Goal: Information Seeking & Learning: Learn about a topic

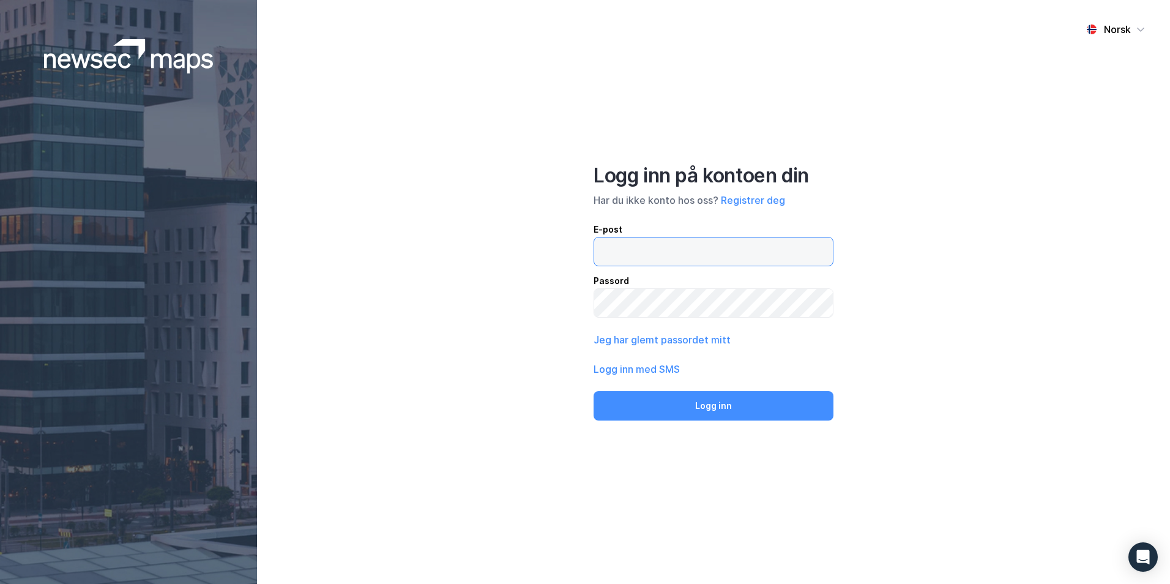
click at [671, 252] on input "email" at bounding box center [713, 251] width 239 height 28
type input "christer@inotek.no"
click at [594, 391] on button "Logg inn" at bounding box center [714, 405] width 240 height 29
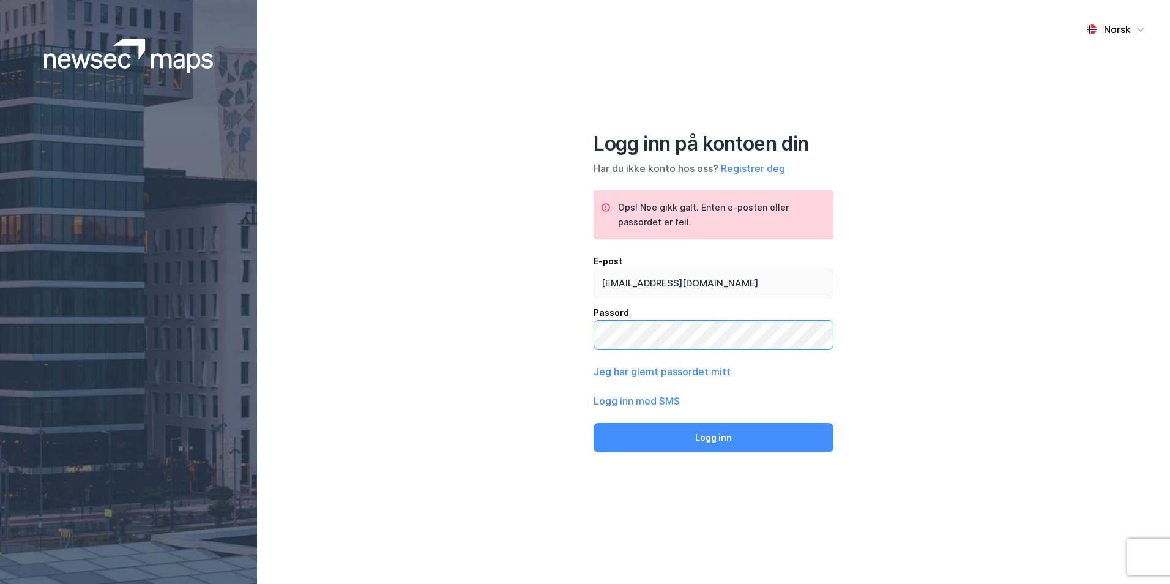
click at [457, 343] on div "Norsk Logg inn på kontoen din Har du ikke konto hos oss? Registrer deg Ops! Noe…" at bounding box center [713, 292] width 913 height 584
click at [594, 423] on button "Logg inn" at bounding box center [714, 437] width 240 height 29
click at [439, 324] on div "Norsk Logg inn på kontoen din Har du ikke konto hos oss? Registrer deg Ops! Noe…" at bounding box center [713, 292] width 913 height 584
click at [594, 423] on button "Logg inn" at bounding box center [714, 437] width 240 height 29
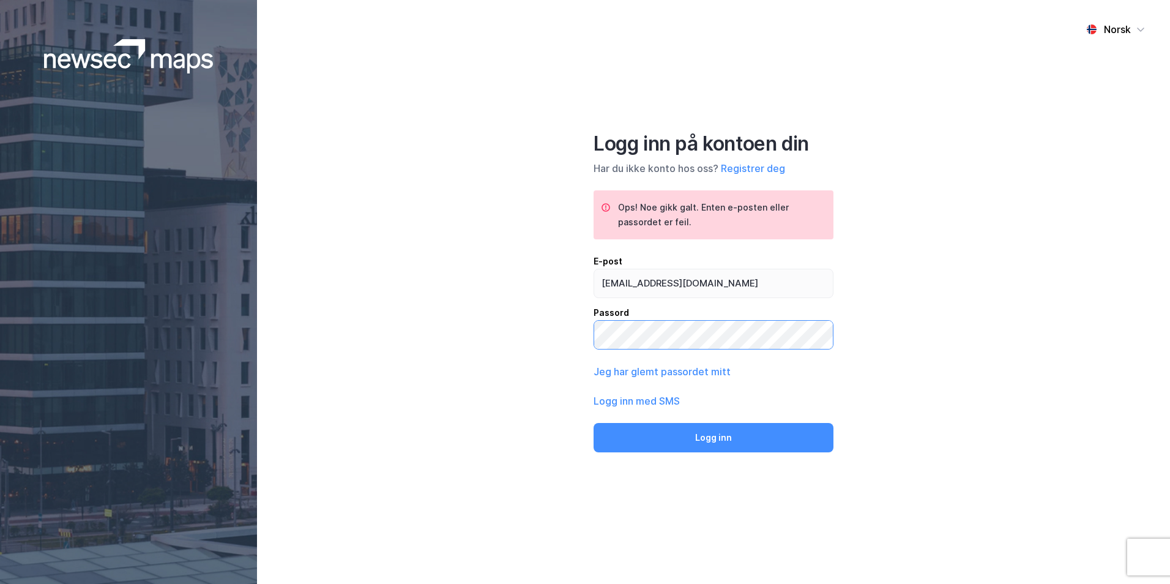
click at [594, 423] on button "Logg inn" at bounding box center [714, 437] width 240 height 29
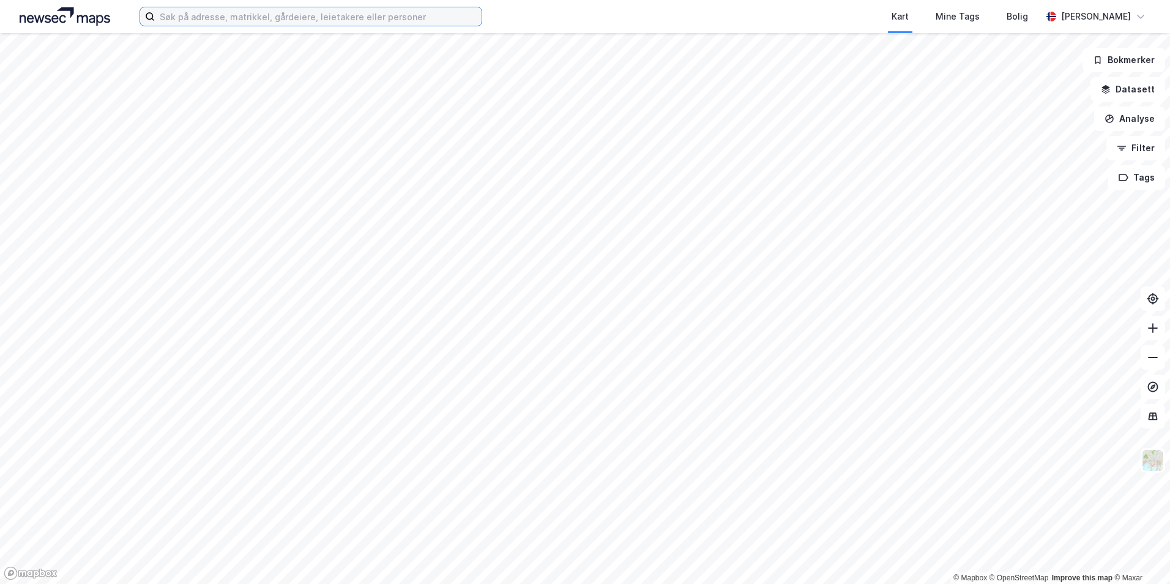
click at [383, 19] on input at bounding box center [318, 16] width 327 height 18
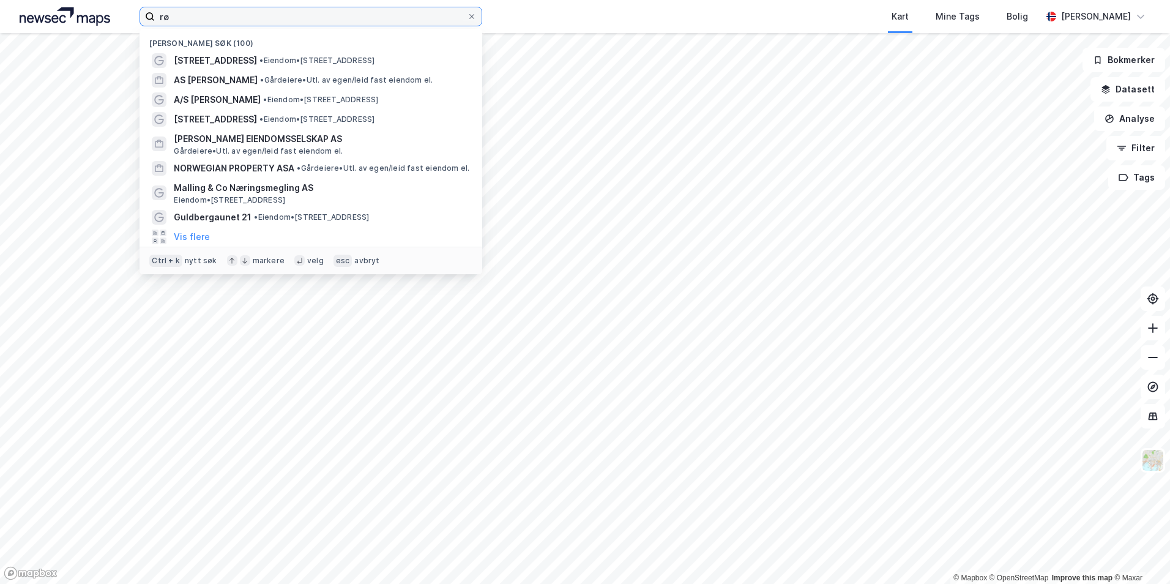
type input "r"
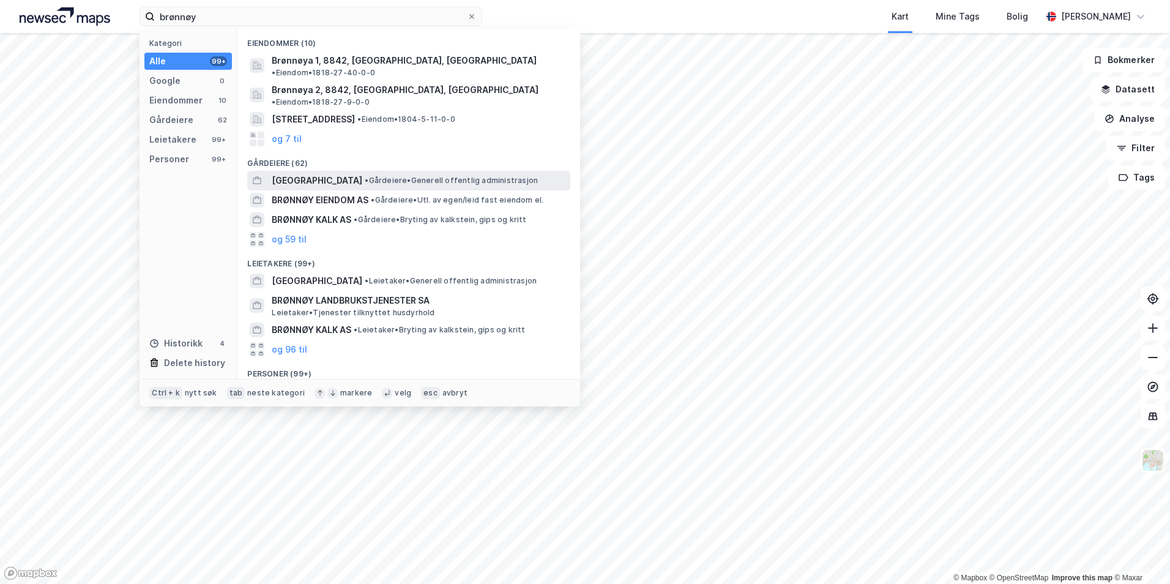
click at [351, 173] on span "BRØNNØY KOMMUNE" at bounding box center [317, 180] width 91 height 15
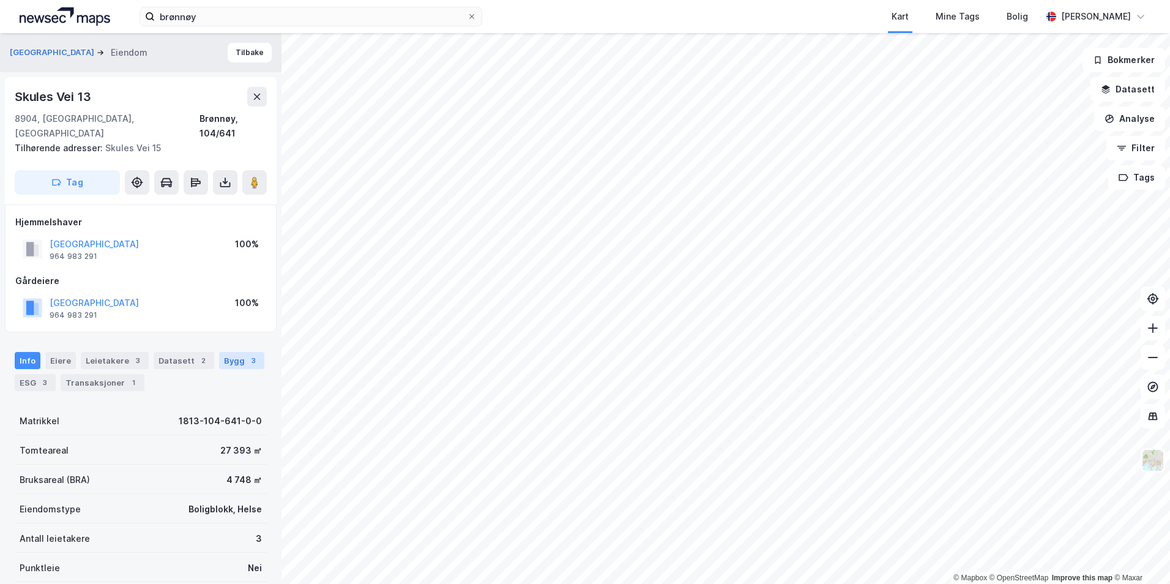
click at [237, 352] on div "Bygg 3" at bounding box center [241, 360] width 45 height 17
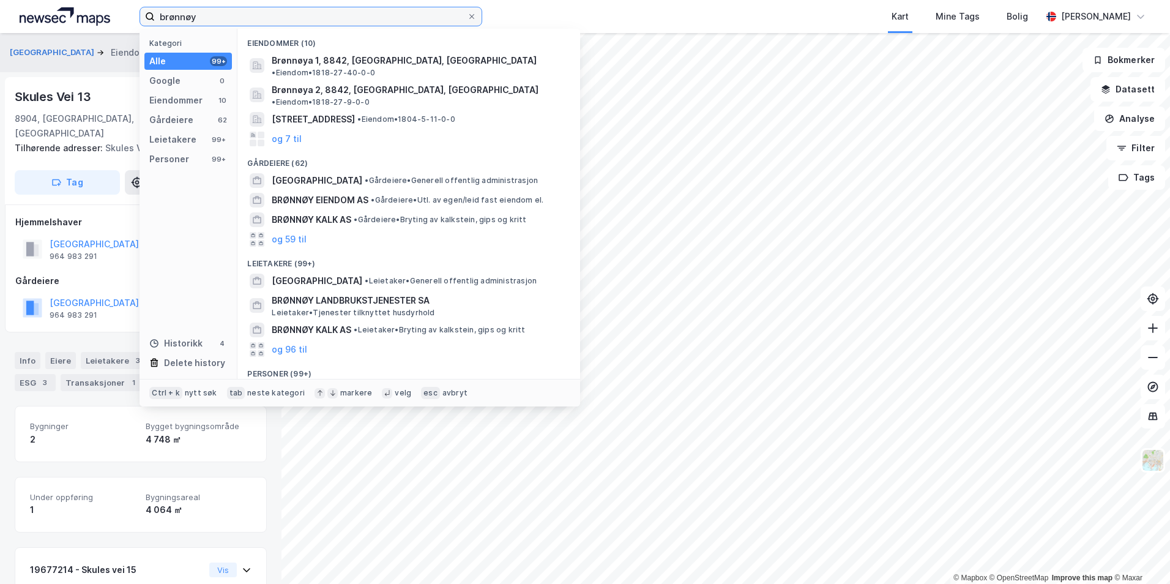
drag, startPoint x: 239, startPoint y: 15, endPoint x: -2, endPoint y: -9, distance: 242.9
click at [0, 0] on html "brønnøy Kategori Alle 99+ Google 0 Eiendommer 10 Gårdeiere 62 Leietakere 99+ Pe…" at bounding box center [585, 292] width 1170 height 584
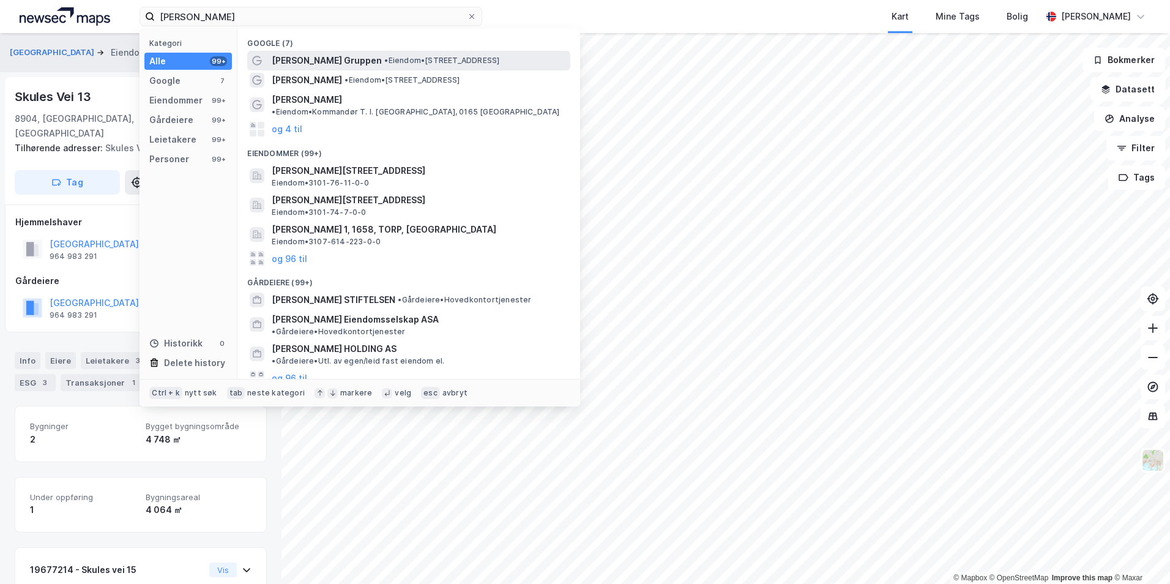
click at [310, 61] on span "Olav Thon Gruppen" at bounding box center [327, 60] width 110 height 15
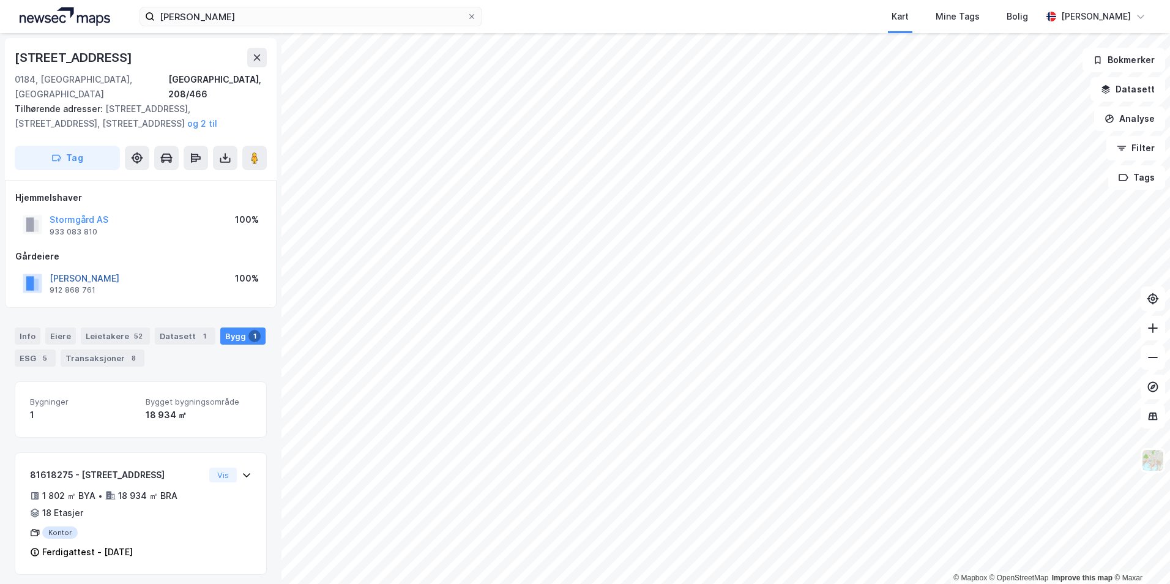
click at [0, 0] on button "THON OLAV STIFTELSEN" at bounding box center [0, 0] width 0 height 0
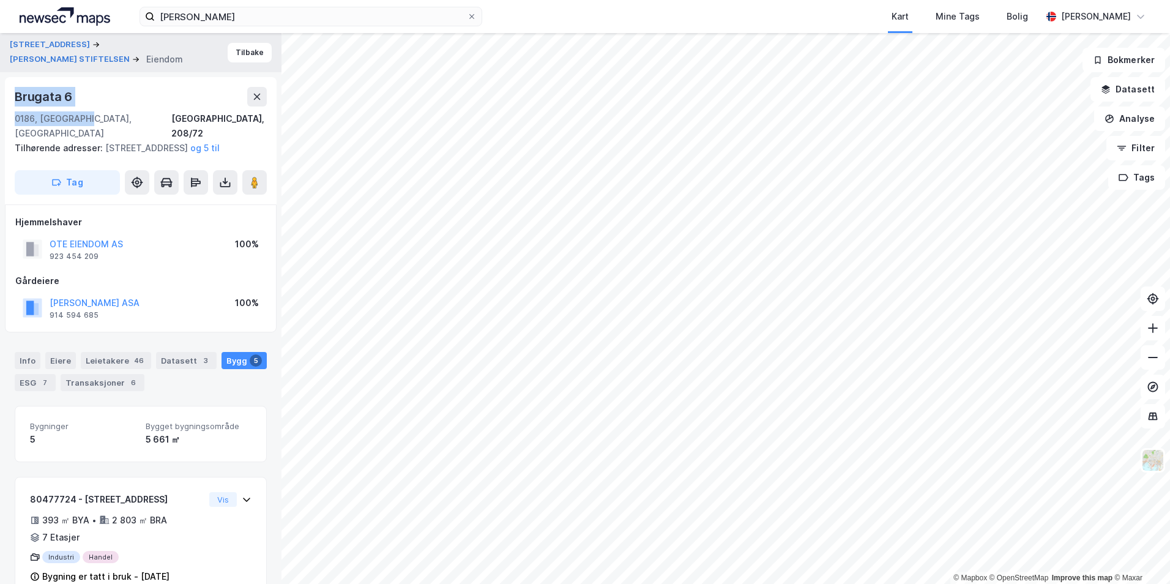
drag, startPoint x: 83, startPoint y: 118, endPoint x: 12, endPoint y: 89, distance: 76.6
click at [12, 89] on div "Brugata 6 0186, Oslo, Oslo Oslo, 208/72 Tilhørende adresser: Brugata 8, Brugata…" at bounding box center [141, 140] width 272 height 127
drag, startPoint x: 12, startPoint y: 89, endPoint x: 39, endPoint y: 97, distance: 27.5
copy div "Brugata 6 0186, Oslo, Oslo"
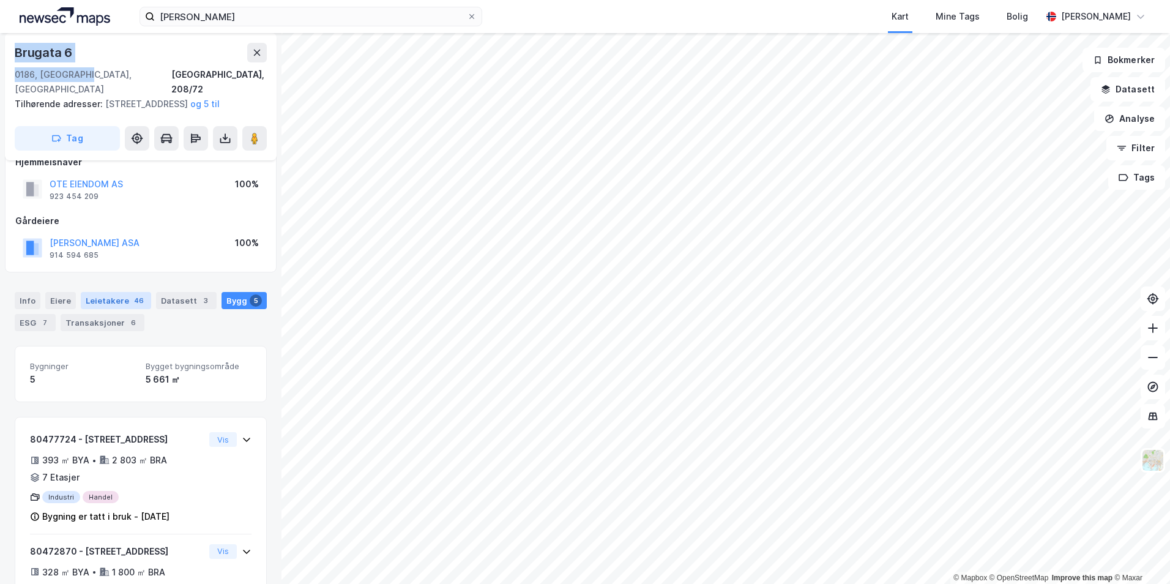
scroll to position [49, 0]
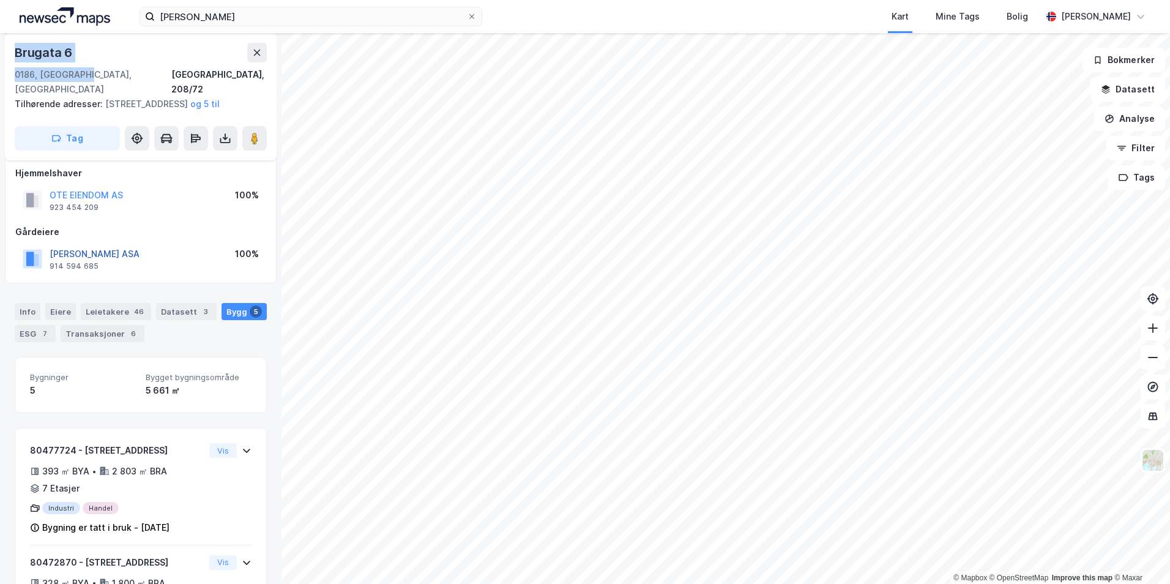
click at [0, 0] on button "THON OLAV EIENDOMSSELSKAP ASA" at bounding box center [0, 0] width 0 height 0
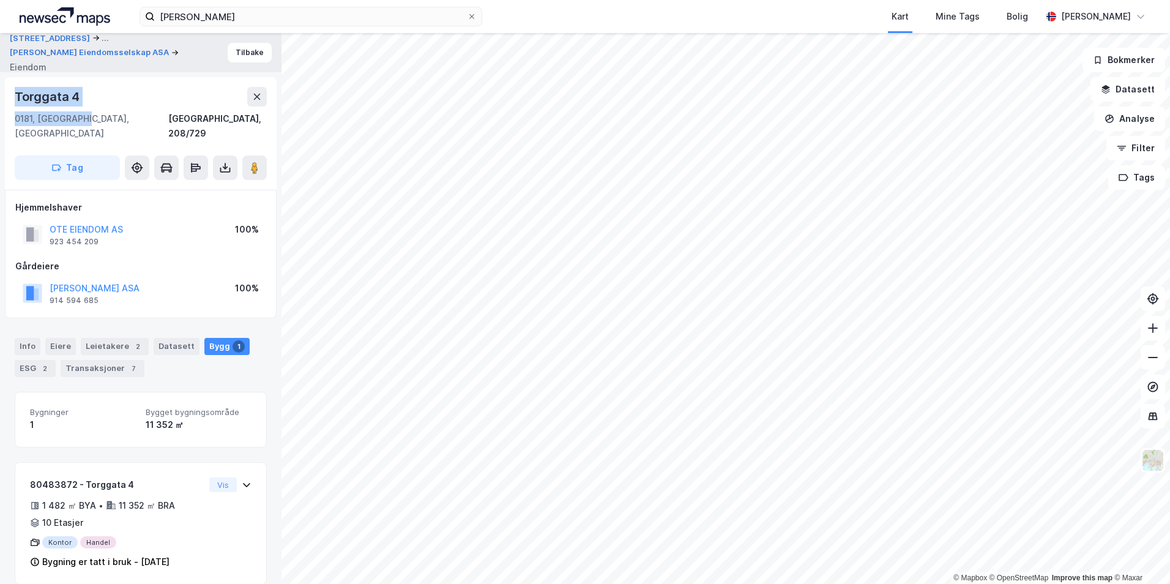
drag, startPoint x: 58, startPoint y: 110, endPoint x: 10, endPoint y: 99, distance: 49.1
click at [10, 99] on div "Torggata 4 0181, Oslo, Oslo Oslo, 208/729 Tag" at bounding box center [141, 133] width 272 height 113
drag, startPoint x: 10, startPoint y: 99, endPoint x: 39, endPoint y: 103, distance: 28.5
copy div "Torggata 4 0181, Oslo, Oslo"
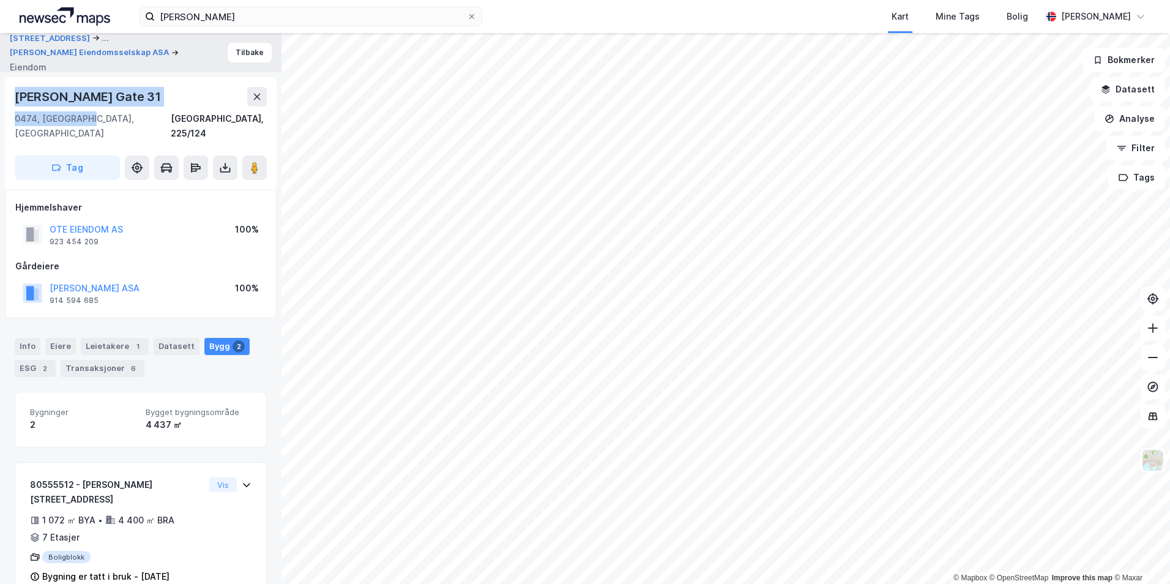
drag, startPoint x: 103, startPoint y: 121, endPoint x: 15, endPoint y: 99, distance: 90.3
click at [15, 99] on div "Oskar Braatens Gate 31 0474, Oslo, Oslo Oslo, 225/124" at bounding box center [141, 114] width 252 height 54
drag, startPoint x: 15, startPoint y: 99, endPoint x: 26, endPoint y: 95, distance: 11.0
copy div "Oskar Braatens Gate 31 0474, Oslo, Oslo"
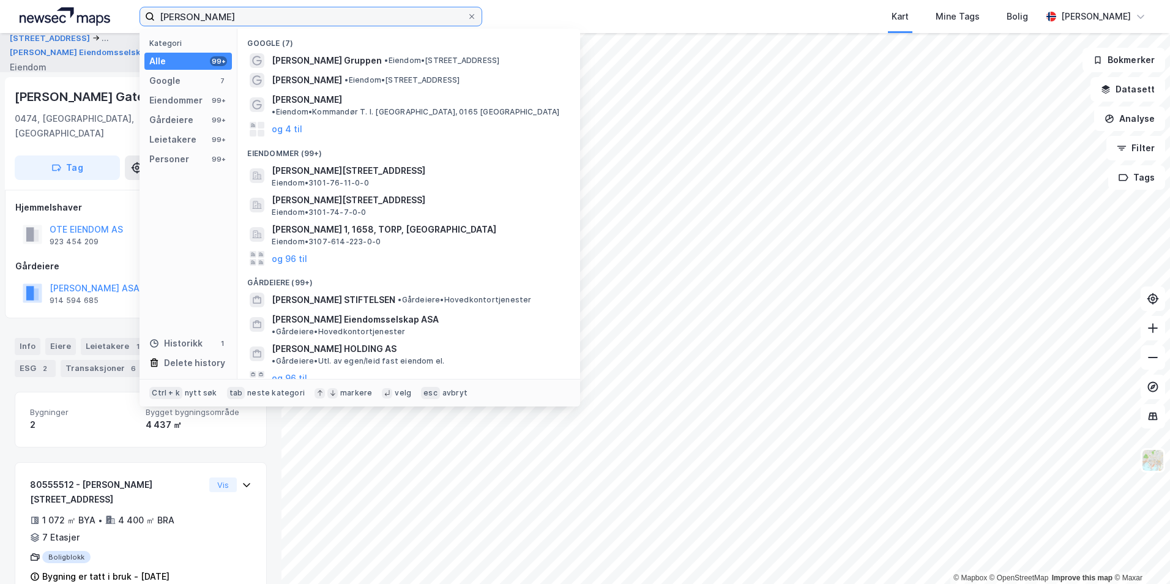
drag, startPoint x: 307, startPoint y: 25, endPoint x: 106, endPoint y: 2, distance: 202.0
click at [107, 2] on div "olav thon Kategori Alle 99+ Google 7 Eiendommer 99+ Gårdeiere 99+ Leietakere 99…" at bounding box center [585, 16] width 1170 height 33
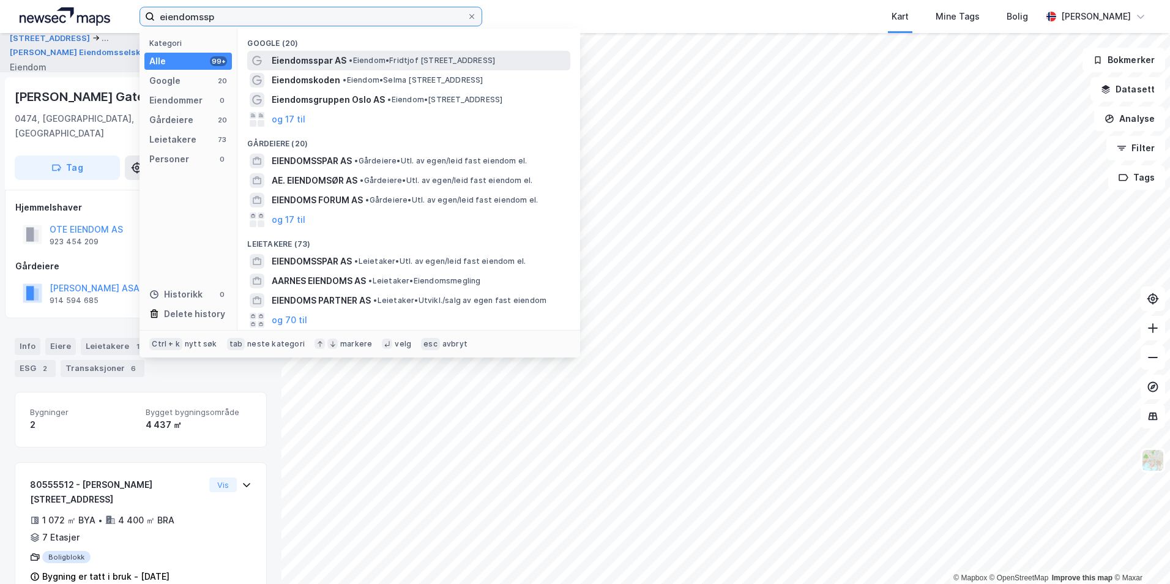
type input "eiendomssp"
click at [353, 65] on span "• Eiendom • Fridtjof Nansens plass 4, 0160 Oslo" at bounding box center [422, 61] width 146 height 10
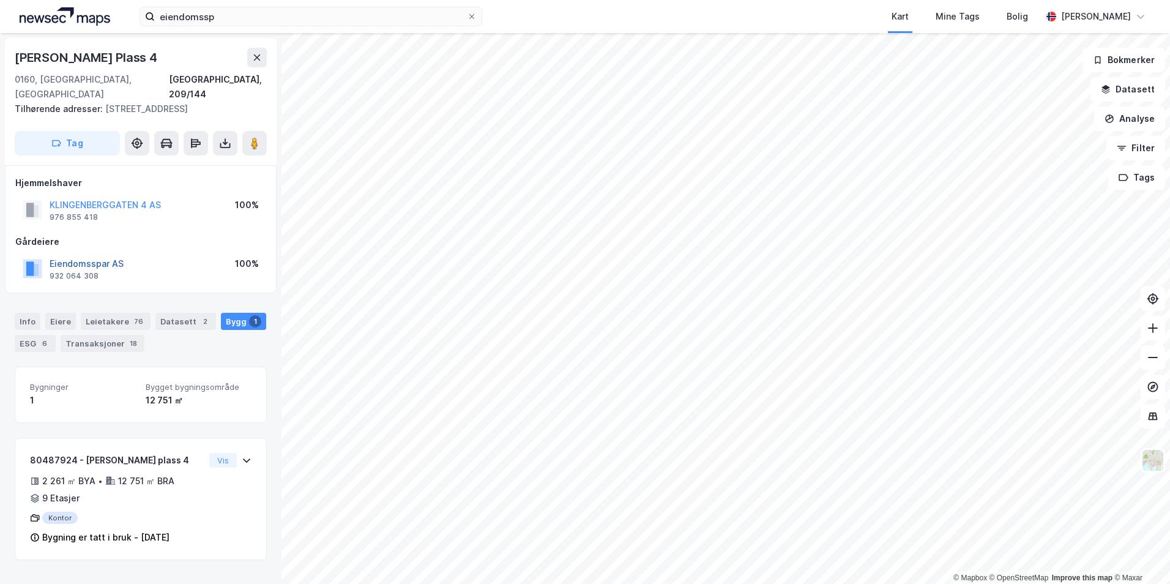
click at [0, 0] on button "Eiendomsspar AS" at bounding box center [0, 0] width 0 height 0
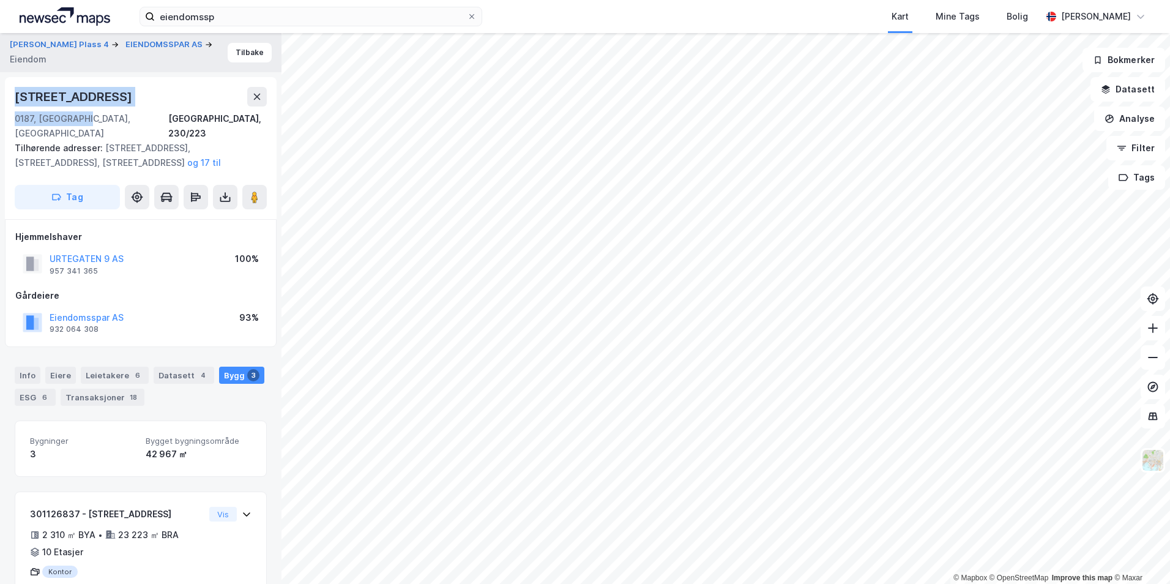
drag, startPoint x: 81, startPoint y: 116, endPoint x: 14, endPoint y: 94, distance: 71.0
click at [14, 94] on div "Norbygata 30 0187, Oslo, Oslo Oslo, 230/223 Tilhørende adresser: Urtegata 9, No…" at bounding box center [141, 148] width 272 height 142
drag, startPoint x: 14, startPoint y: 94, endPoint x: 40, endPoint y: 99, distance: 26.8
copy div "Norbygata 30 0187, Oslo, Oslo"
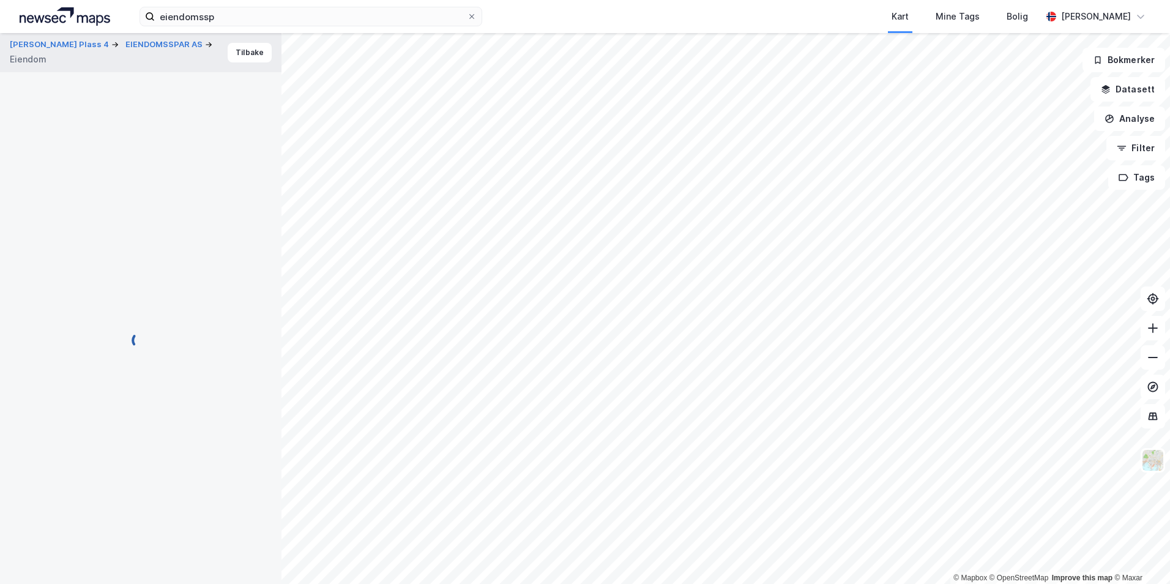
scroll to position [49, 0]
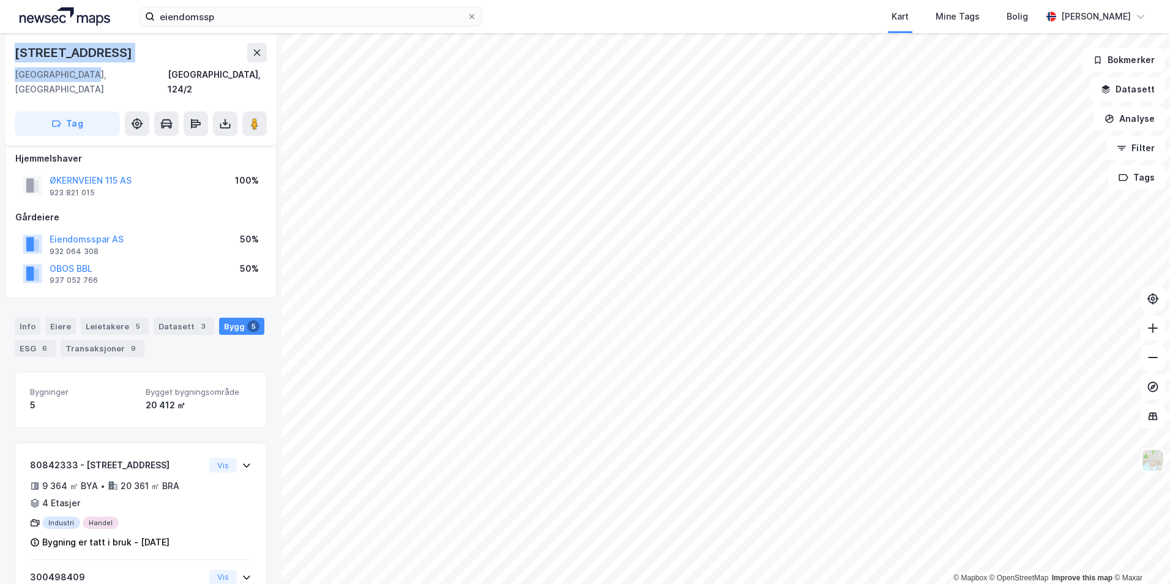
drag, startPoint x: 87, startPoint y: 72, endPoint x: 7, endPoint y: 48, distance: 83.7
click at [7, 48] on div "Økernveien 115 0579, Oslo, Oslo Oslo, 124/2 Tag" at bounding box center [141, 89] width 272 height 113
drag, startPoint x: 7, startPoint y: 48, endPoint x: 132, endPoint y: 77, distance: 128.6
click at [132, 77] on div "0579, Oslo, Oslo Oslo, 124/2" at bounding box center [141, 81] width 252 height 29
drag, startPoint x: 106, startPoint y: 78, endPoint x: 9, endPoint y: 54, distance: 99.6
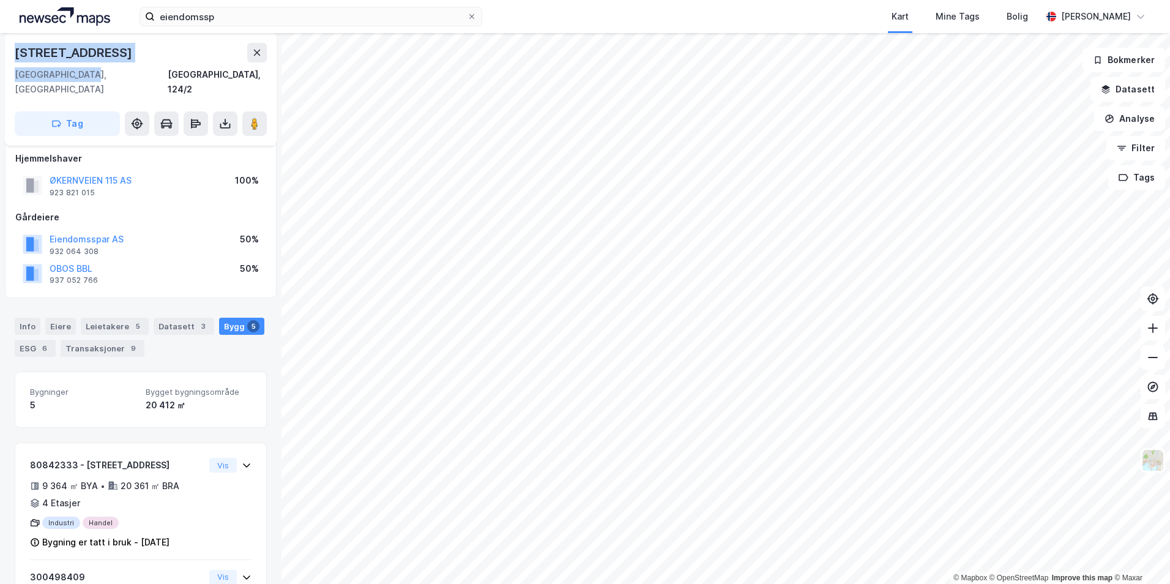
click at [9, 54] on div "Økernveien 115 0579, Oslo, Oslo Oslo, 124/2 Tag" at bounding box center [141, 89] width 272 height 113
copy div "Økernveien 115 0579, Oslo, Oslo"
click at [192, 259] on div "OBOS BBL 937 052 766 50%" at bounding box center [140, 273] width 251 height 29
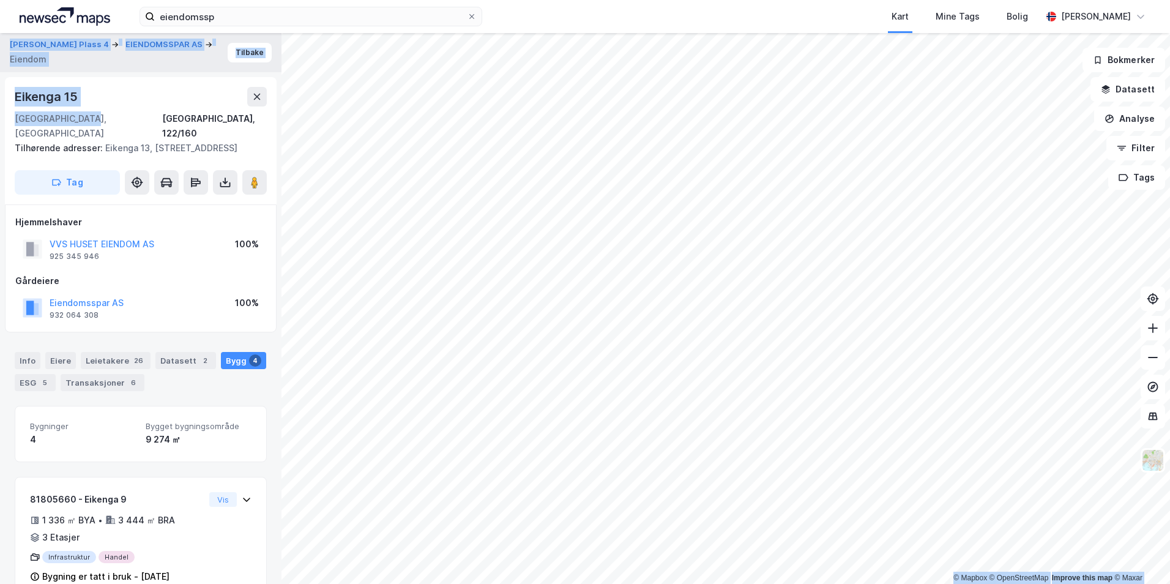
drag, startPoint x: 86, startPoint y: 119, endPoint x: -1, endPoint y: 92, distance: 91.6
click at [0, 92] on html "eiendomssp Kart Mine Tags Bolig Christer Svensen © Mapbox © OpenStreetMap Impro…" at bounding box center [585, 292] width 1170 height 584
drag, startPoint x: -1, startPoint y: 92, endPoint x: 88, endPoint y: 116, distance: 92.1
click at [66, 102] on div "Eikenga 15" at bounding box center [47, 97] width 65 height 20
click at [90, 117] on div "0579, Oslo, Oslo Oslo, 122/160" at bounding box center [141, 125] width 252 height 29
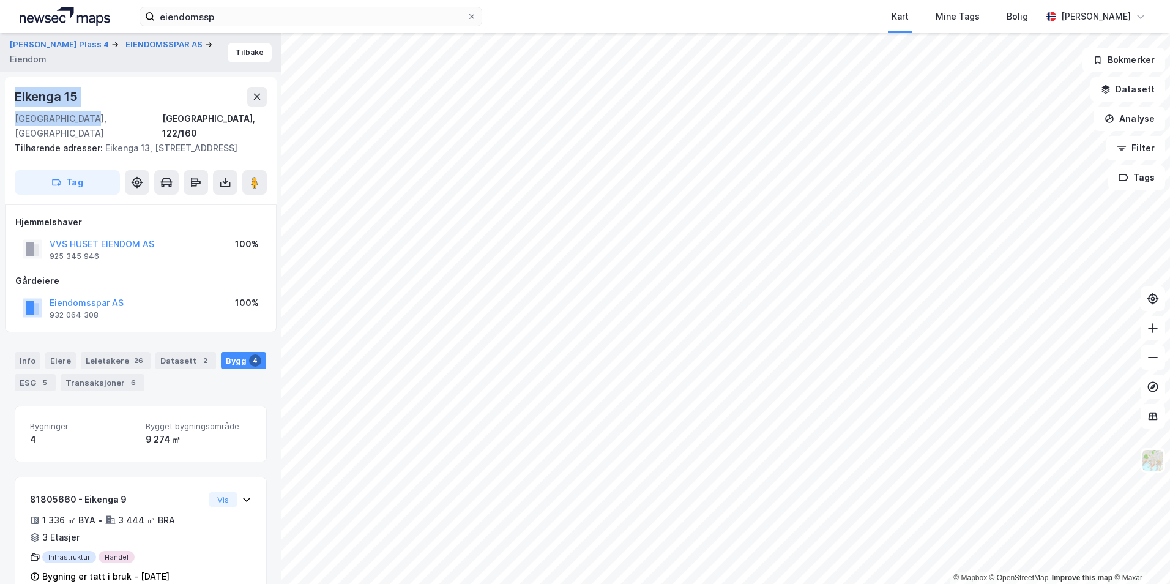
drag, startPoint x: 90, startPoint y: 121, endPoint x: 17, endPoint y: 102, distance: 75.7
click at [17, 102] on div "Eikenga 15 0579, Oslo, Oslo Oslo, 122/160" at bounding box center [141, 114] width 252 height 54
drag, startPoint x: 17, startPoint y: 102, endPoint x: 29, endPoint y: 98, distance: 13.5
copy div "Eikenga 15 0579, Oslo, Oslo"
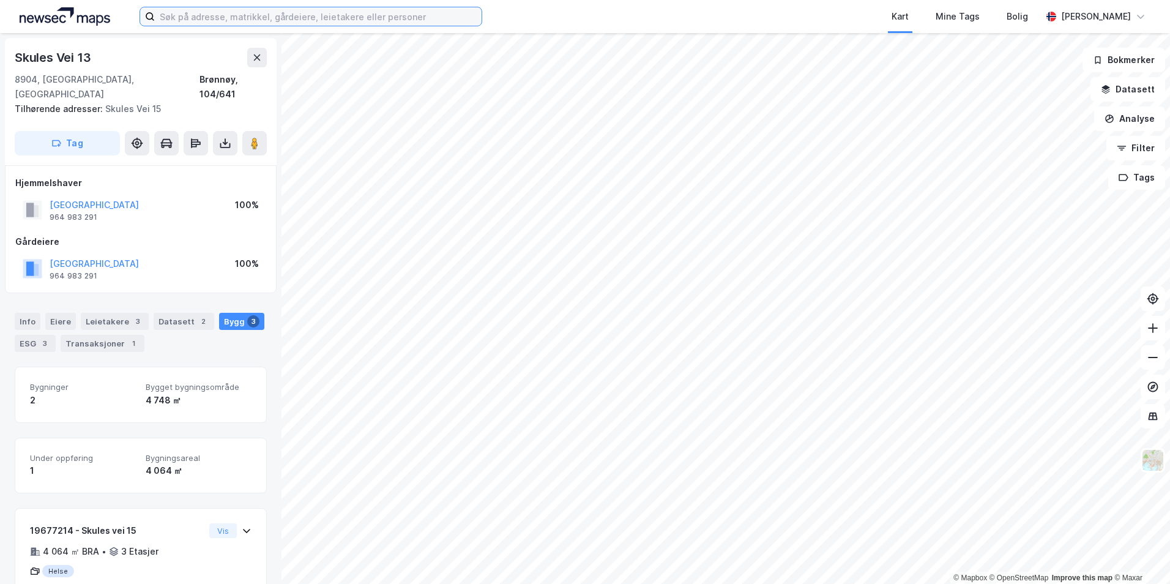
click at [280, 20] on input at bounding box center [318, 16] width 327 height 18
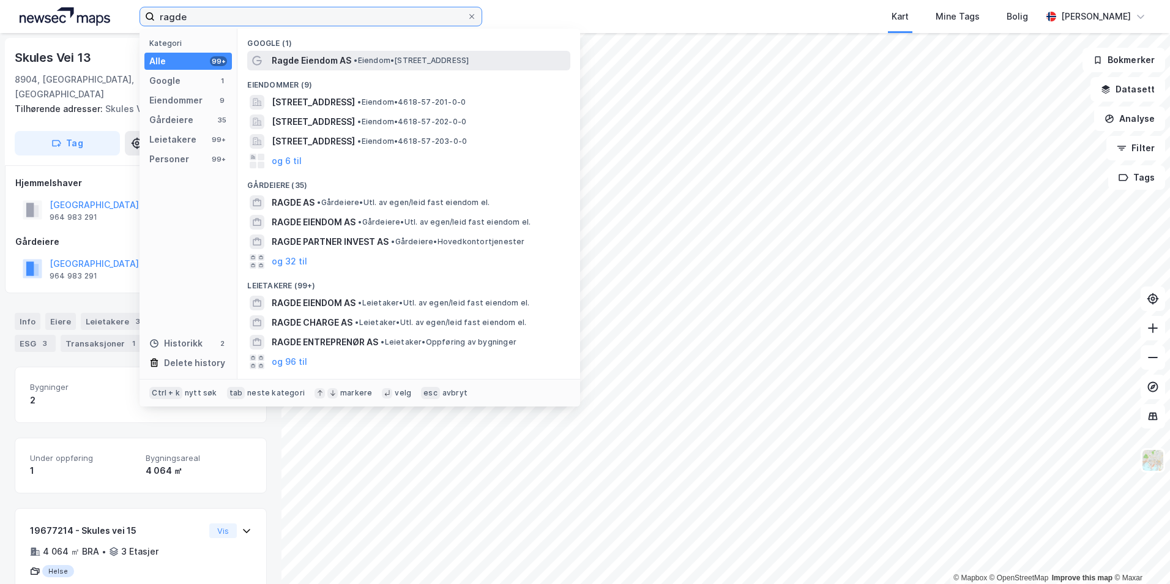
type input "ragde"
click at [324, 56] on span "Ragde Eiendom AS" at bounding box center [312, 60] width 80 height 15
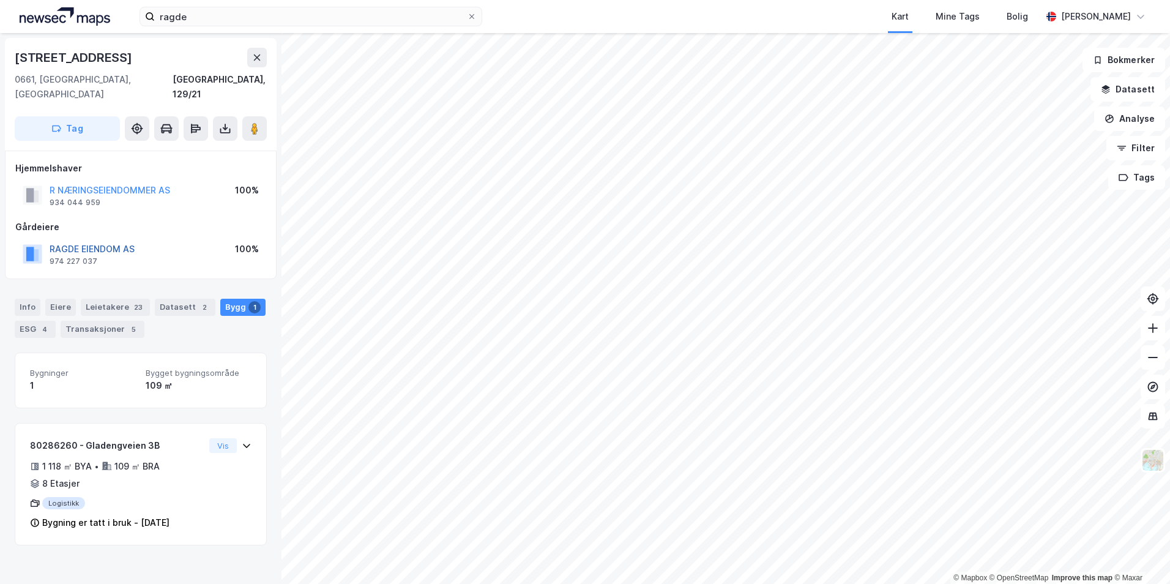
click at [0, 0] on button "RAGDE EIENDOM AS" at bounding box center [0, 0] width 0 height 0
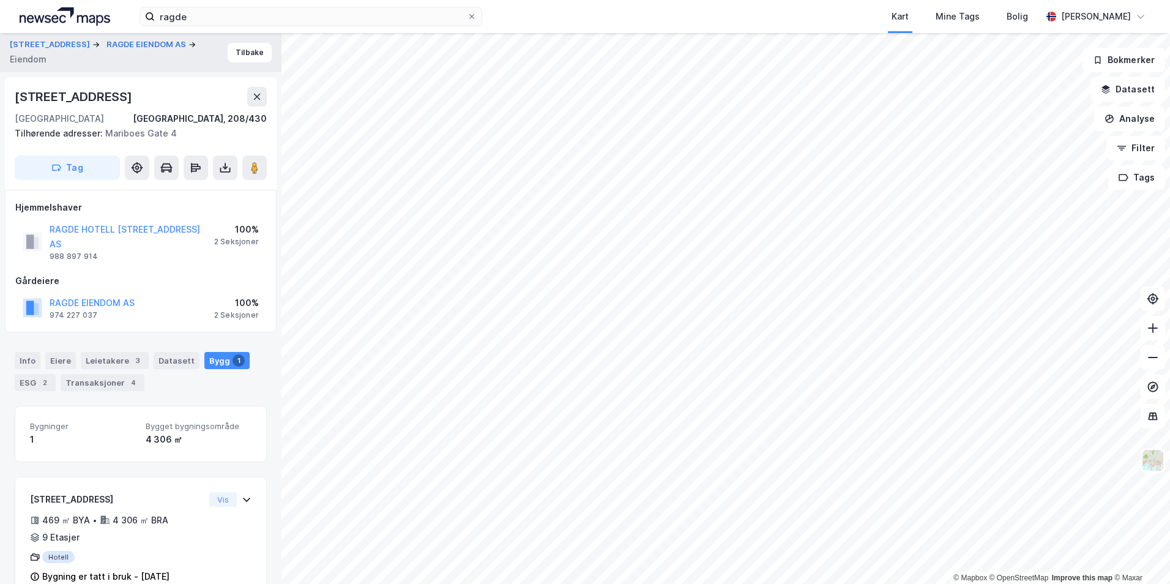
click at [99, 100] on div "Møllergata 28" at bounding box center [141, 97] width 252 height 20
drag, startPoint x: 87, startPoint y: 116, endPoint x: 1, endPoint y: 91, distance: 89.1
click at [1, 91] on div "Gladengveien 3b RAGDE EIENDOM AS Eiendom Tilbake Møllergata 28 0179, Oslo, Oslo…" at bounding box center [141, 308] width 282 height 551
drag, startPoint x: 1, startPoint y: 91, endPoint x: 31, endPoint y: 98, distance: 30.1
copy div "Møllergata 28 0179, Oslo, Oslo"
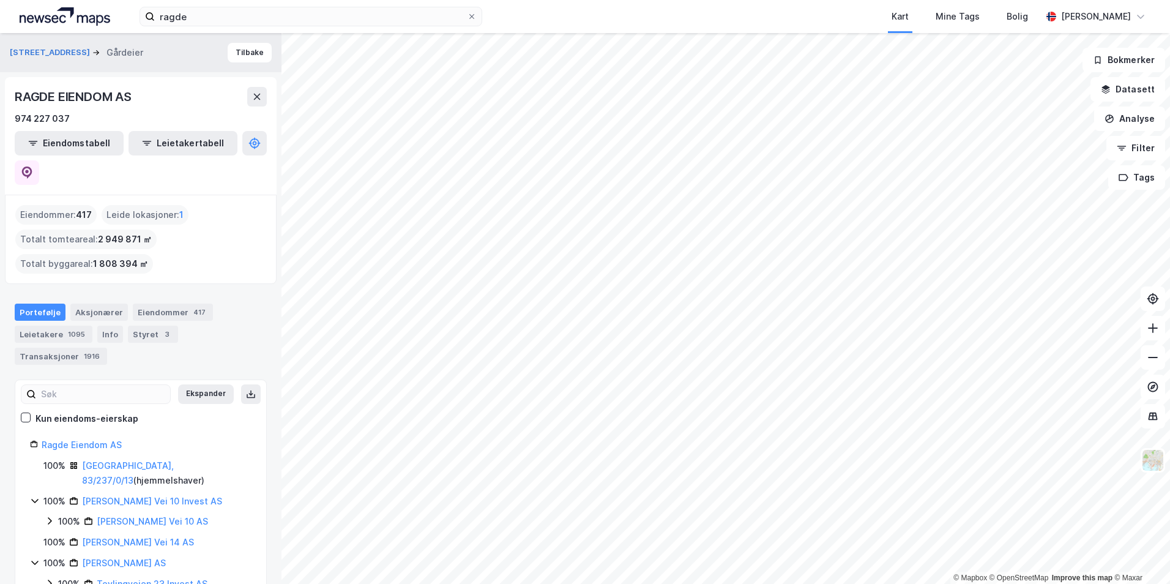
click at [493, 583] on html "ragde Kart Mine Tags Bolig [PERSON_NAME] © Mapbox © OpenStreetMap Improve this …" at bounding box center [585, 292] width 1170 height 584
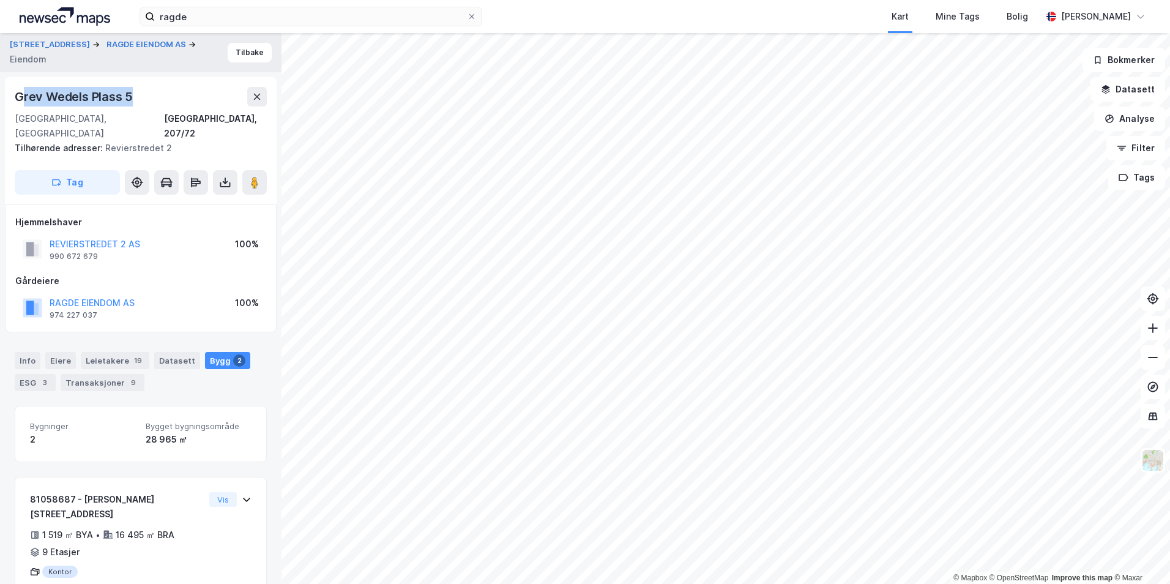
drag, startPoint x: 132, startPoint y: 99, endPoint x: 24, endPoint y: 100, distance: 107.1
click at [24, 100] on div "Grev Wedels Plass 5" at bounding box center [75, 97] width 121 height 20
drag, startPoint x: 24, startPoint y: 100, endPoint x: 87, endPoint y: 114, distance: 64.0
click at [87, 114] on div "0151, Oslo, Oslo Oslo, 207/72" at bounding box center [141, 125] width 252 height 29
drag, startPoint x: 87, startPoint y: 118, endPoint x: 14, endPoint y: 99, distance: 75.1
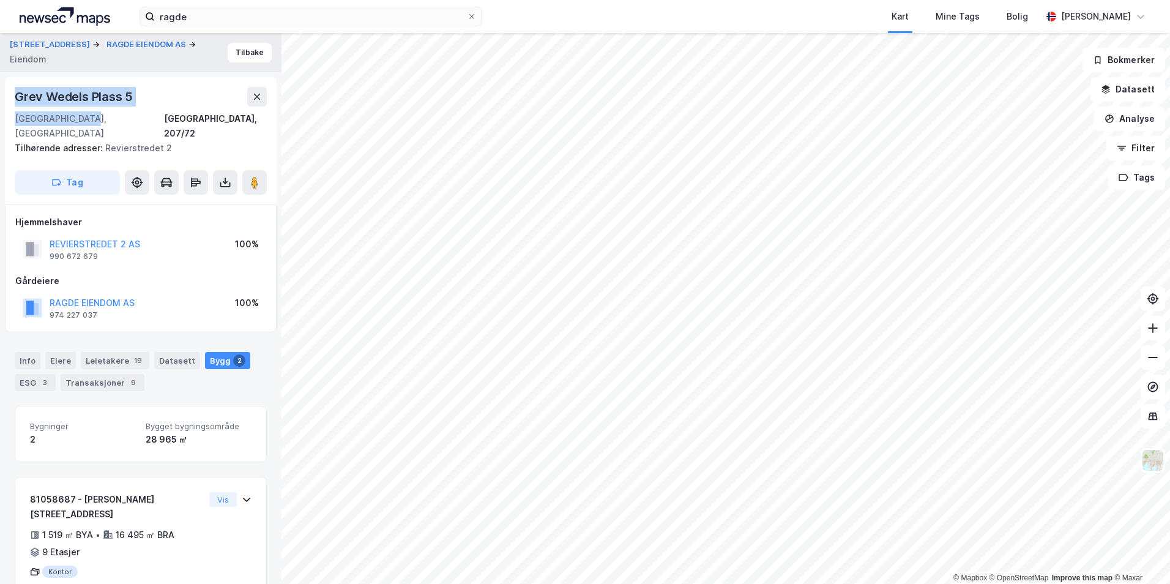
click at [14, 99] on div "Grev Wedels Plass 5 0151, Oslo, Oslo Oslo, 207/72 Tilhørende adresser: Revierst…" at bounding box center [141, 140] width 272 height 127
drag, startPoint x: 14, startPoint y: 99, endPoint x: 25, endPoint y: 94, distance: 12.1
copy div "Grev Wedels Plass 5 0151, Oslo, Oslo"
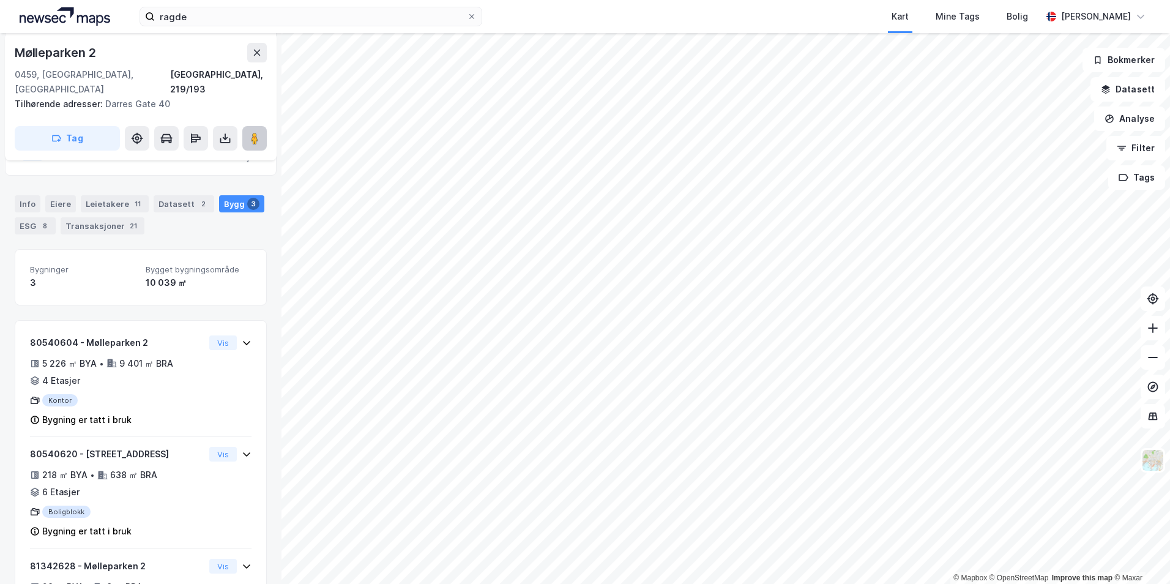
scroll to position [233, 0]
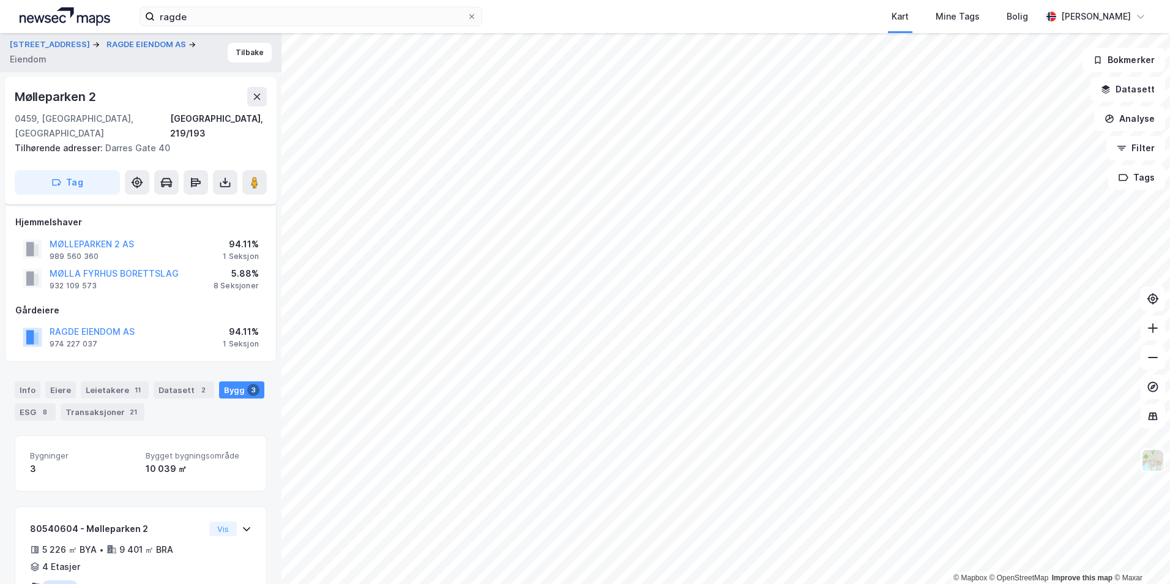
scroll to position [233, 0]
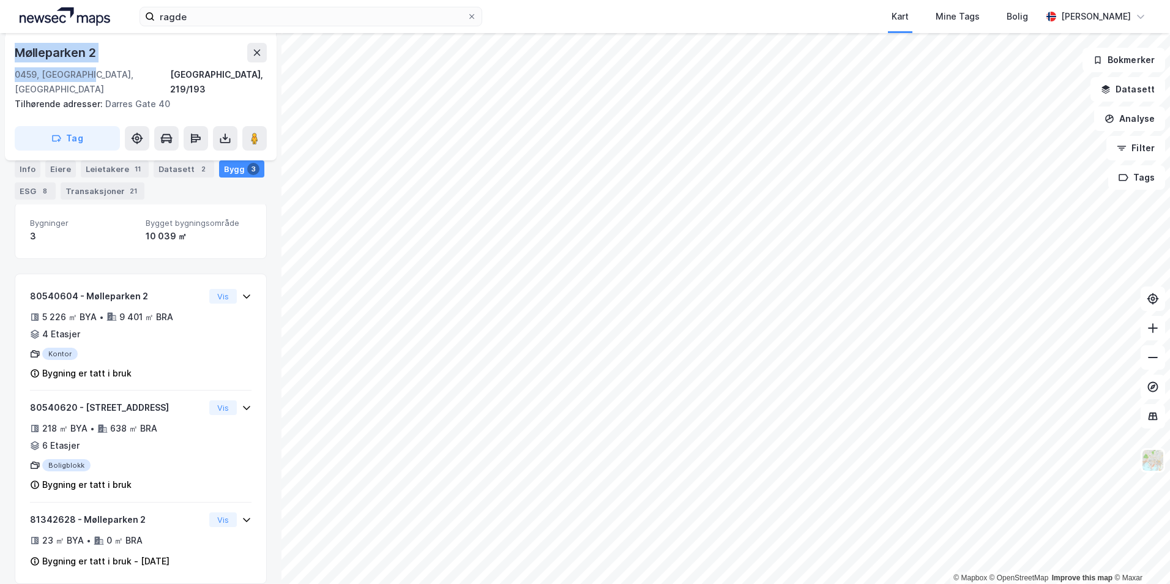
drag, startPoint x: 95, startPoint y: 77, endPoint x: 12, endPoint y: 50, distance: 87.5
click at [12, 50] on div "Mølleparken 2 0459, Oslo, Oslo Oslo, 219/193 Tilhørende adresser: Darres Gate 4…" at bounding box center [141, 96] width 272 height 127
copy div "Mølleparken 2 0459, Oslo, Oslo"
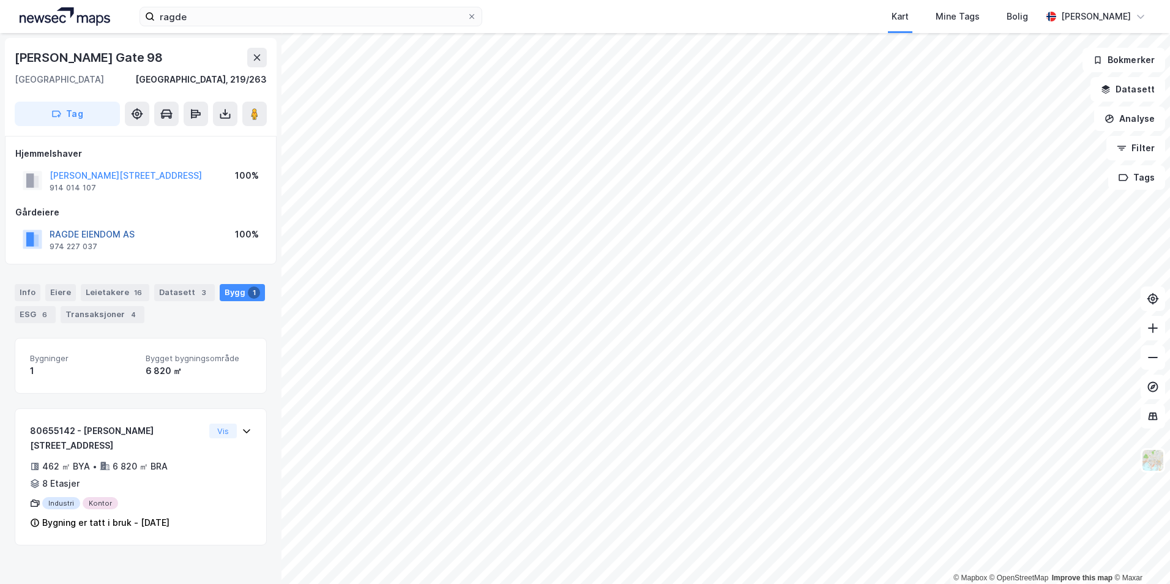
click at [0, 0] on button "RAGDE EIENDOM AS" at bounding box center [0, 0] width 0 height 0
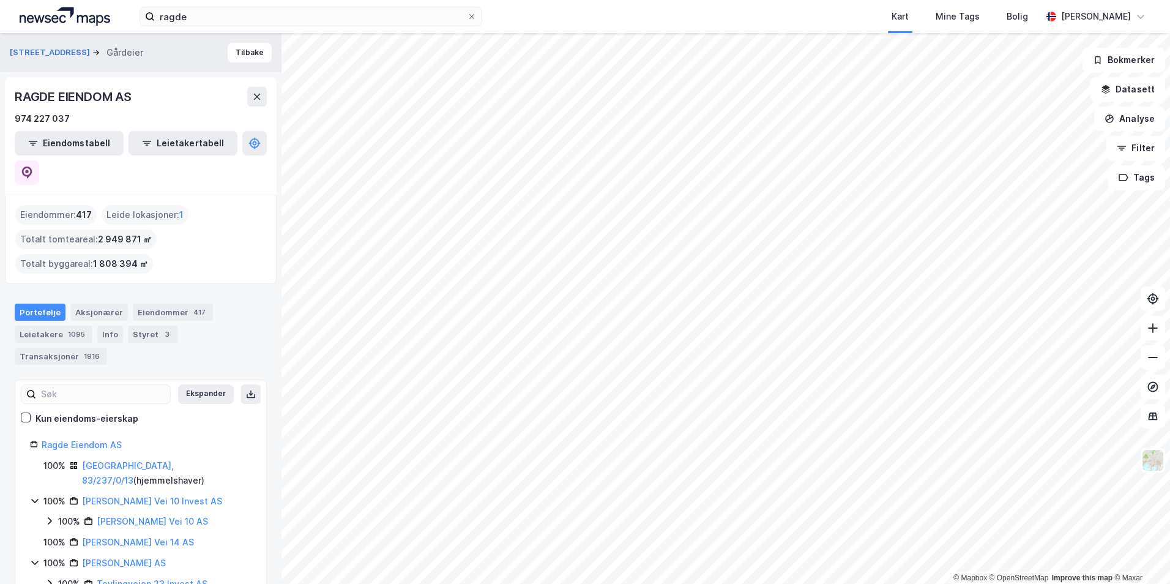
click at [523, 0] on html "ragde Kart Mine Tags Bolig Christer Svensen © Mapbox © OpenStreetMap Improve th…" at bounding box center [585, 292] width 1170 height 584
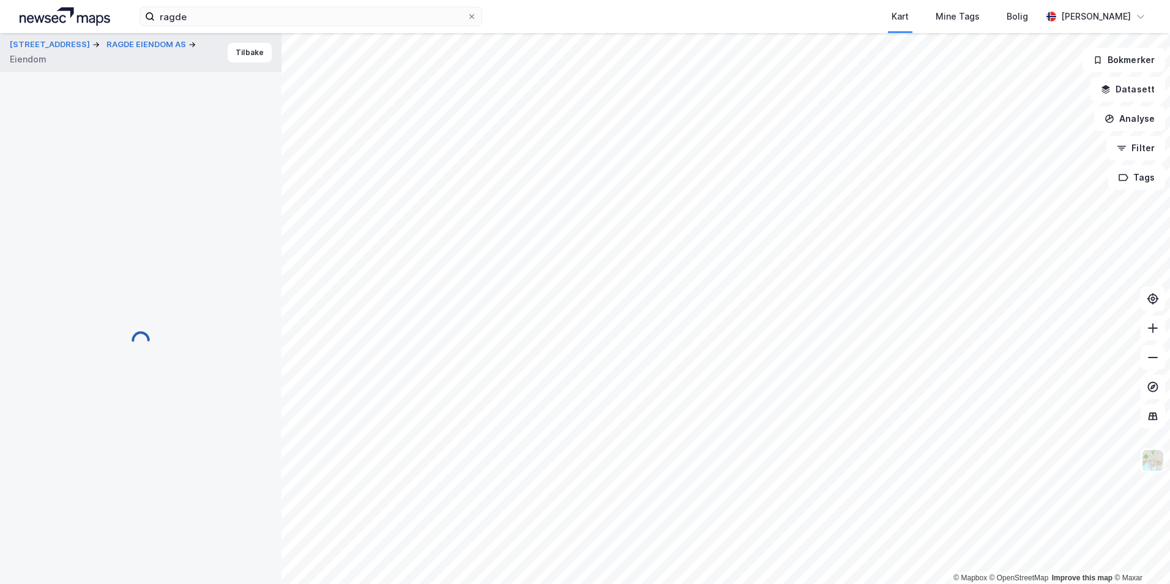
scroll to position [18, 0]
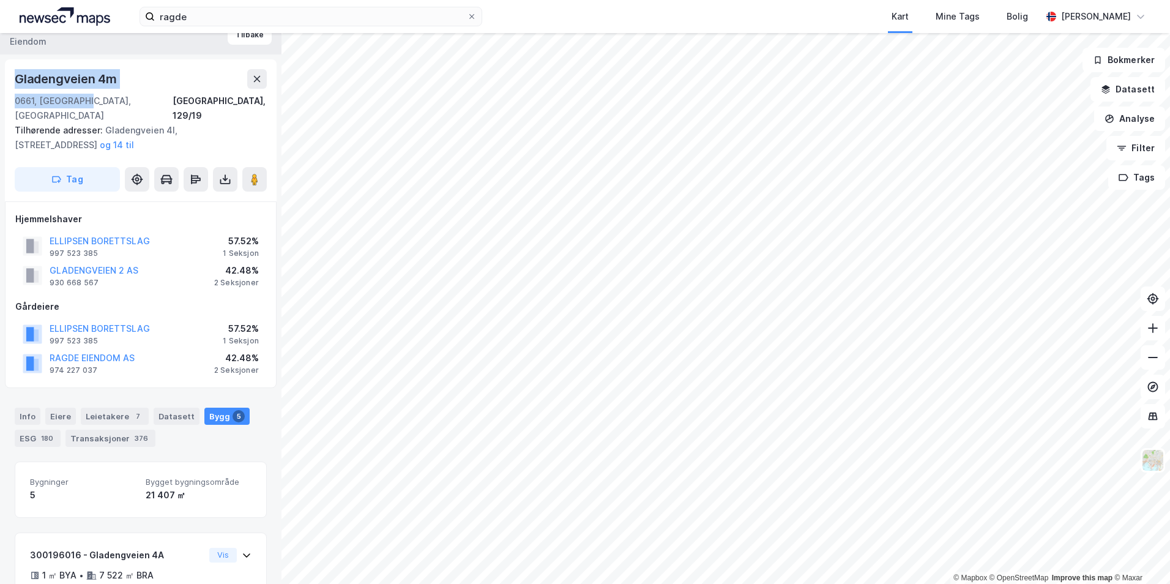
drag, startPoint x: 80, startPoint y: 102, endPoint x: 11, endPoint y: 80, distance: 72.4
click at [11, 80] on div "Gladengveien 4m 0661, Oslo, Oslo Oslo, 129/19 Tilhørende adresser: Gladengveien…" at bounding box center [141, 130] width 272 height 142
drag, startPoint x: 11, startPoint y: 80, endPoint x: 73, endPoint y: 76, distance: 62.6
copy div "Gladengveien 4m 0661, Oslo, Oslo"
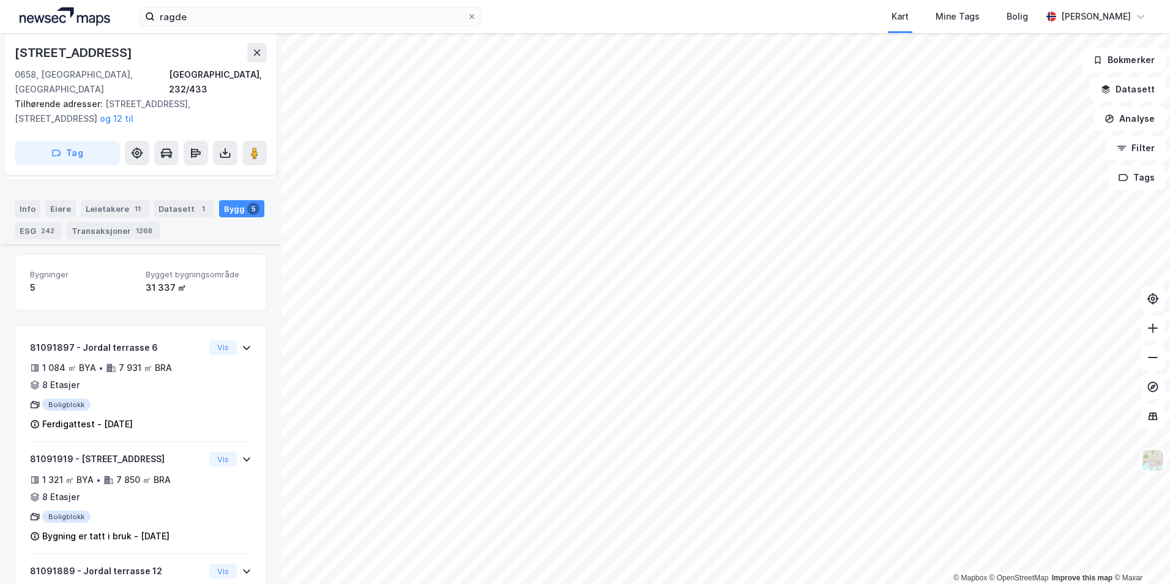
scroll to position [353, 0]
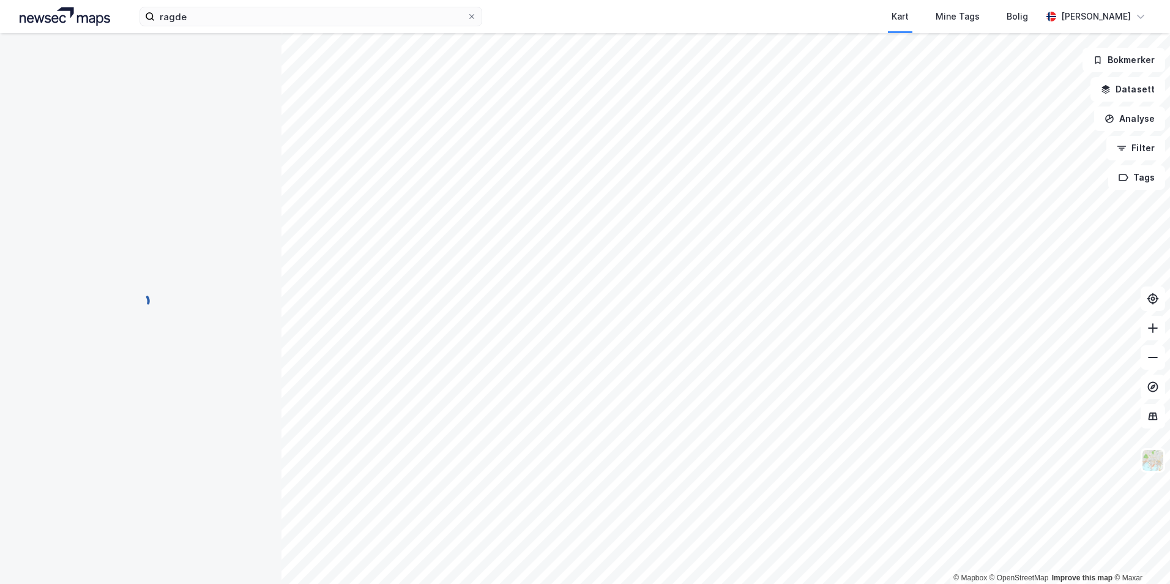
scroll to position [20, 0]
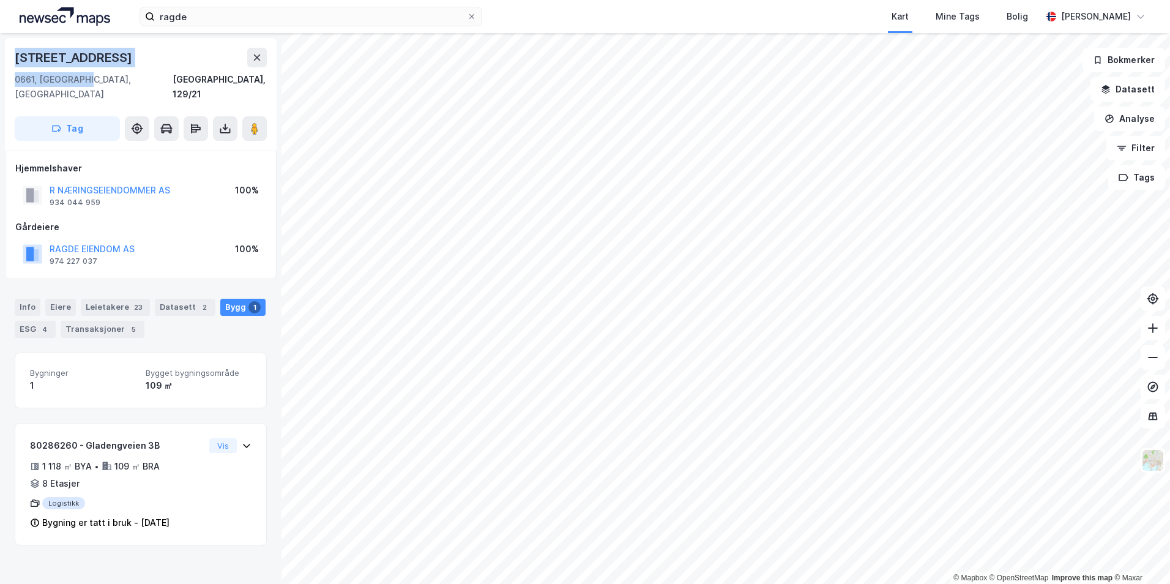
drag, startPoint x: 67, startPoint y: 80, endPoint x: 3, endPoint y: 69, distance: 65.2
click at [3, 69] on div "Gladengveien 3b 0661, Oslo, Oslo Oslo, 129/21 Tag Hjemmelshaver R NÆRINGSEIENDO…" at bounding box center [141, 308] width 282 height 551
copy div "Gladengveien 3b 0661, Oslo, Oslo"
click at [0, 0] on button "RAGDE EIENDOM AS" at bounding box center [0, 0] width 0 height 0
drag, startPoint x: 88, startPoint y: 84, endPoint x: 12, endPoint y: 60, distance: 79.7
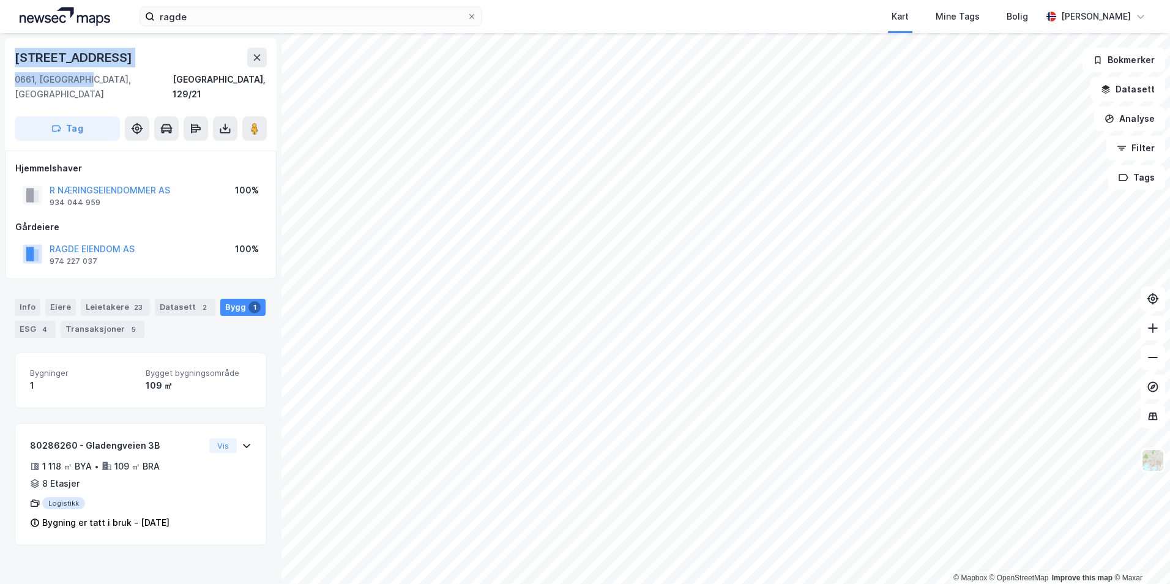
click at [12, 60] on div "Gladengveien 3b 0661, Oslo, Oslo Oslo, 129/21 Tag" at bounding box center [141, 94] width 272 height 113
drag, startPoint x: 12, startPoint y: 60, endPoint x: 67, endPoint y: 86, distance: 60.5
copy div "Gladengveien 3b 0661, Oslo, Oslo"
click at [0, 68] on html "ragde Kart Mine Tags Bolig Christer Svensen © Mapbox © OpenStreetMap Improve th…" at bounding box center [585, 292] width 1170 height 584
copy div "© Mapbox © OpenStreetMap Improve this map © Maxar Gladengveien 2 0661, Oslo, Os…"
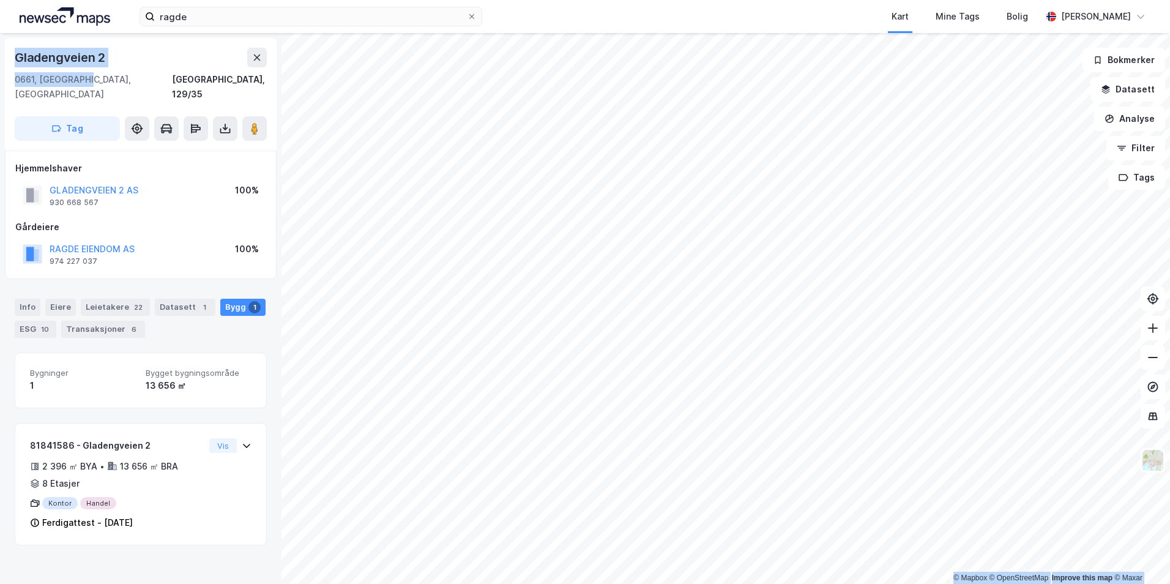
click at [130, 73] on div "0661, Oslo, Oslo Oslo, 129/35" at bounding box center [141, 86] width 252 height 29
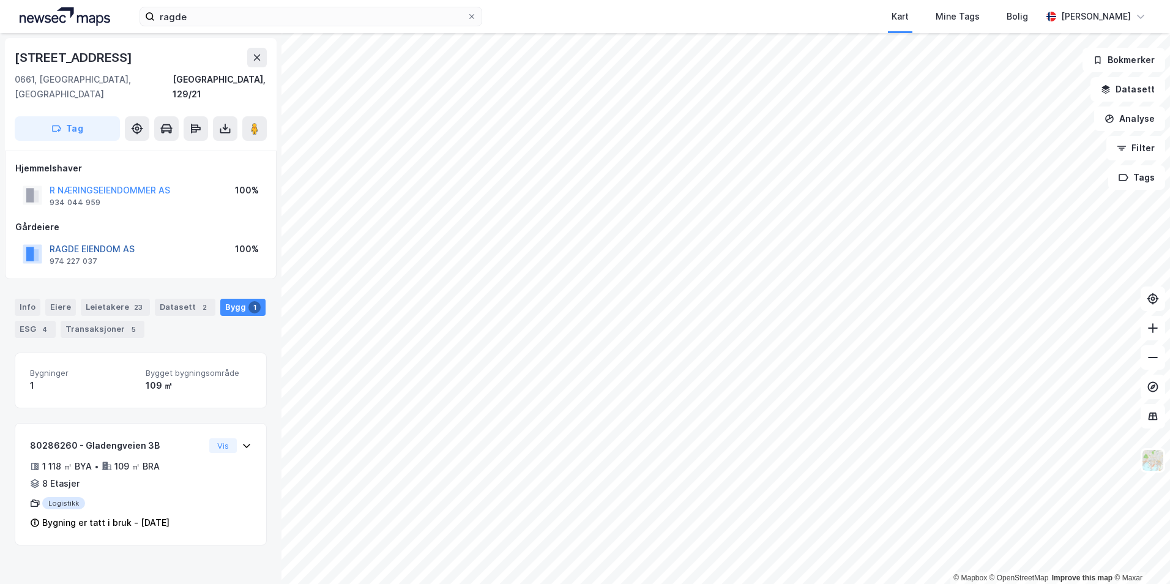
click at [0, 0] on button "RAGDE EIENDOM AS" at bounding box center [0, 0] width 0 height 0
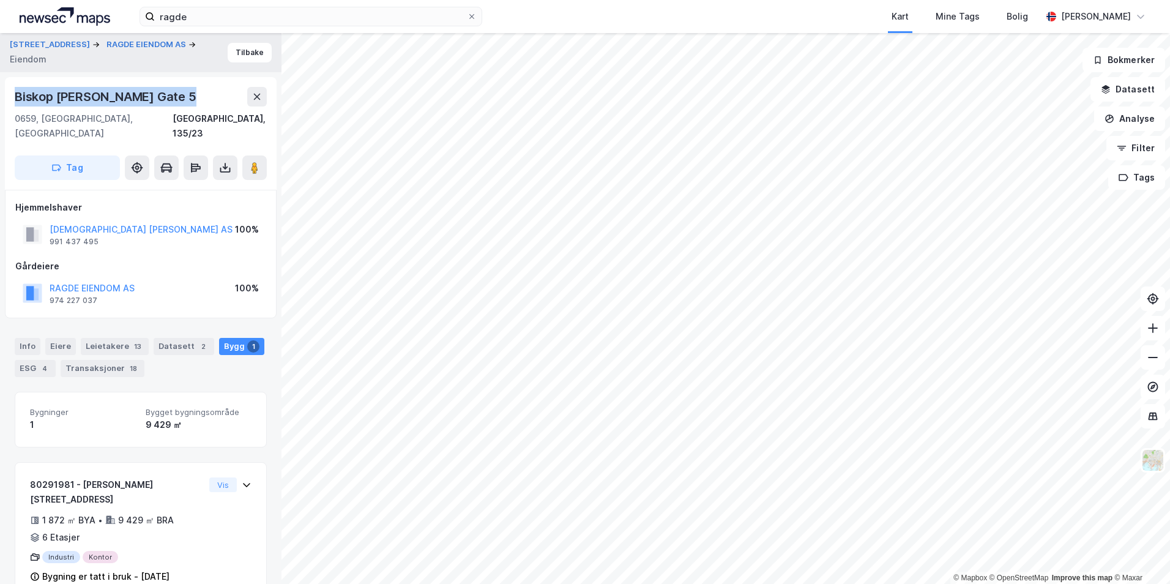
drag, startPoint x: 177, startPoint y: 97, endPoint x: 15, endPoint y: 97, distance: 161.6
click at [15, 97] on div "Biskop Jens Nilssøns Gate 5" at bounding box center [107, 97] width 184 height 20
drag, startPoint x: 15, startPoint y: 97, endPoint x: 76, endPoint y: 116, distance: 63.7
click at [72, 118] on div "0659, Oslo, Oslo" at bounding box center [94, 125] width 158 height 29
drag, startPoint x: 56, startPoint y: 119, endPoint x: 6, endPoint y: 91, distance: 58.4
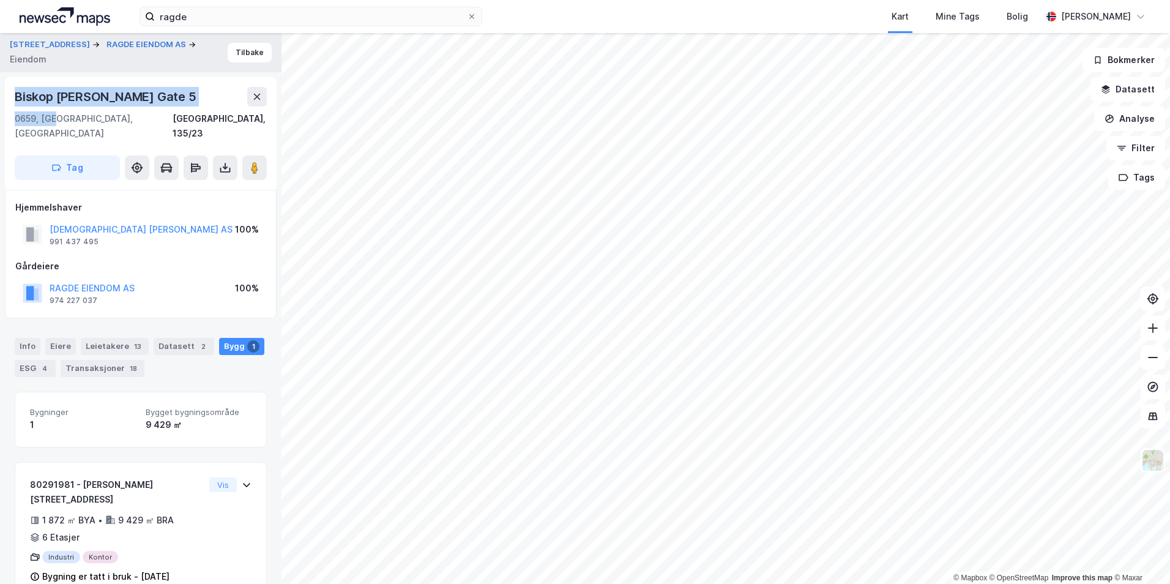
click at [6, 91] on div "Biskop Jens Nilssøns Gate 5 0659, Oslo, Oslo Oslo, 135/23 Tag" at bounding box center [141, 133] width 272 height 113
drag, startPoint x: 6, startPoint y: 91, endPoint x: 70, endPoint y: 97, distance: 65.2
copy div "Biskop Jens Nilssøns Gate 5 0659, Osl"
click at [0, 0] on button "RAGDE EIENDOM AS" at bounding box center [0, 0] width 0 height 0
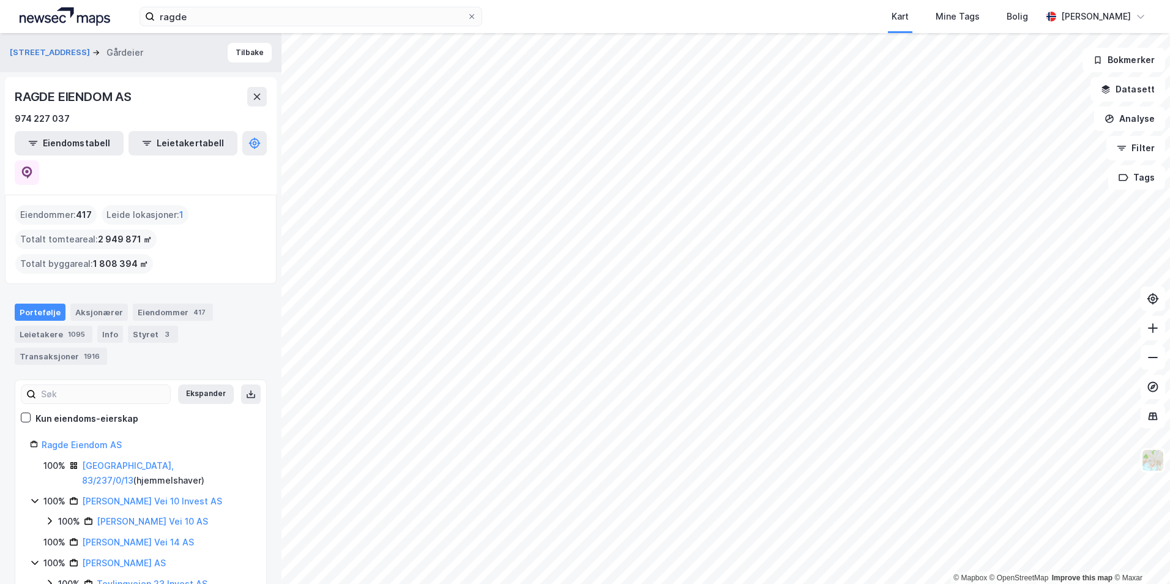
click at [785, 0] on html "ragde Kart Mine Tags Bolig Christer Svensen © Mapbox © OpenStreetMap Improve th…" at bounding box center [585, 292] width 1170 height 584
click at [774, 24] on div "ragde Kart Mine Tags Bolig Christer Svensen © Mapbox © OpenStreetMap Improve th…" at bounding box center [585, 292] width 1170 height 584
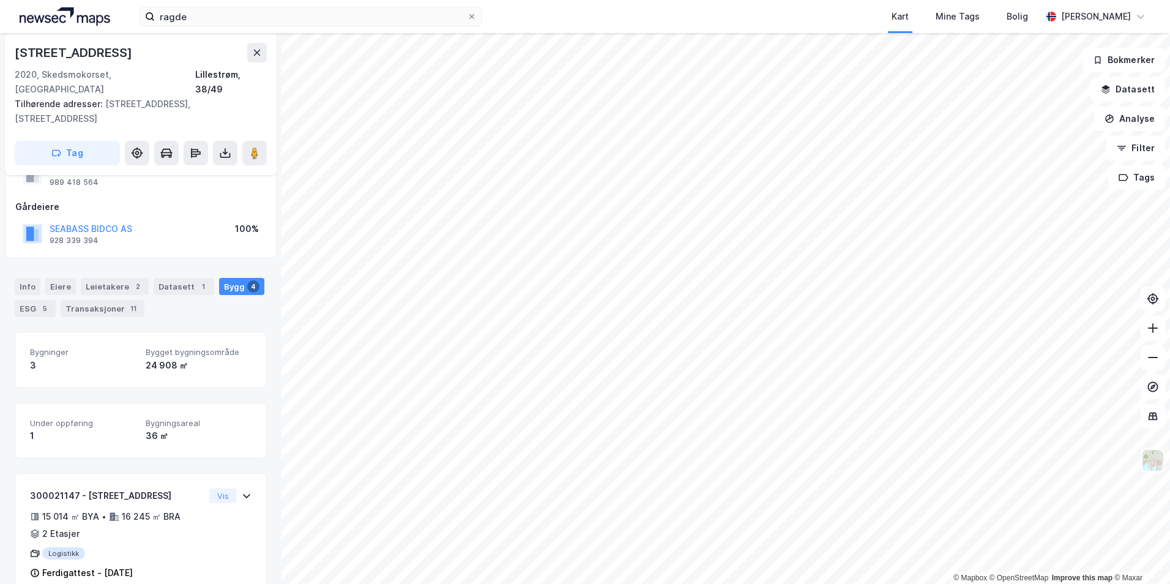
scroll to position [29, 0]
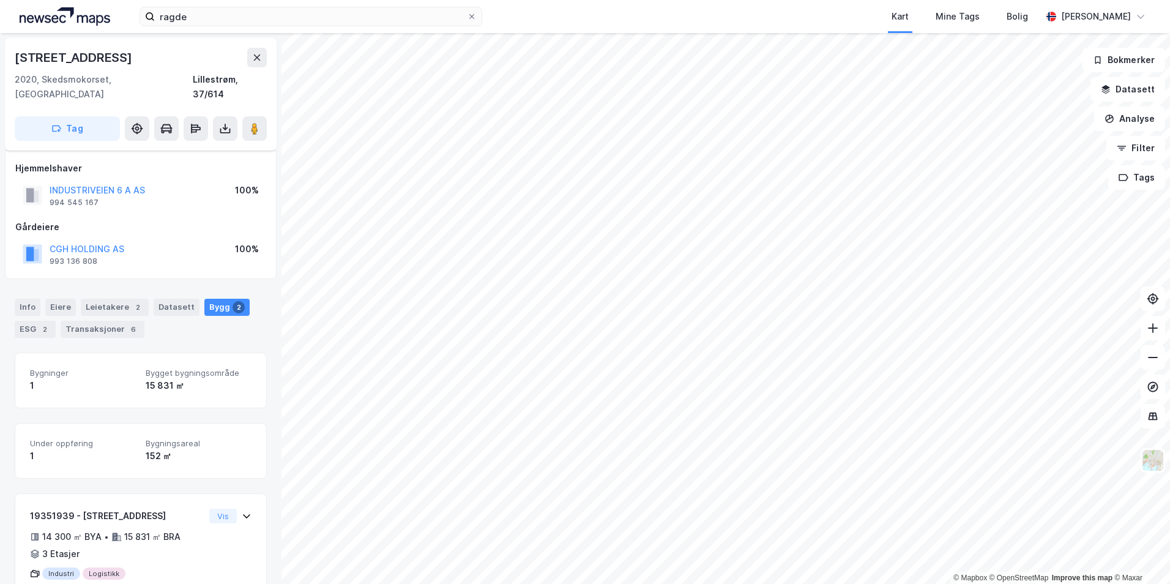
scroll to position [29, 0]
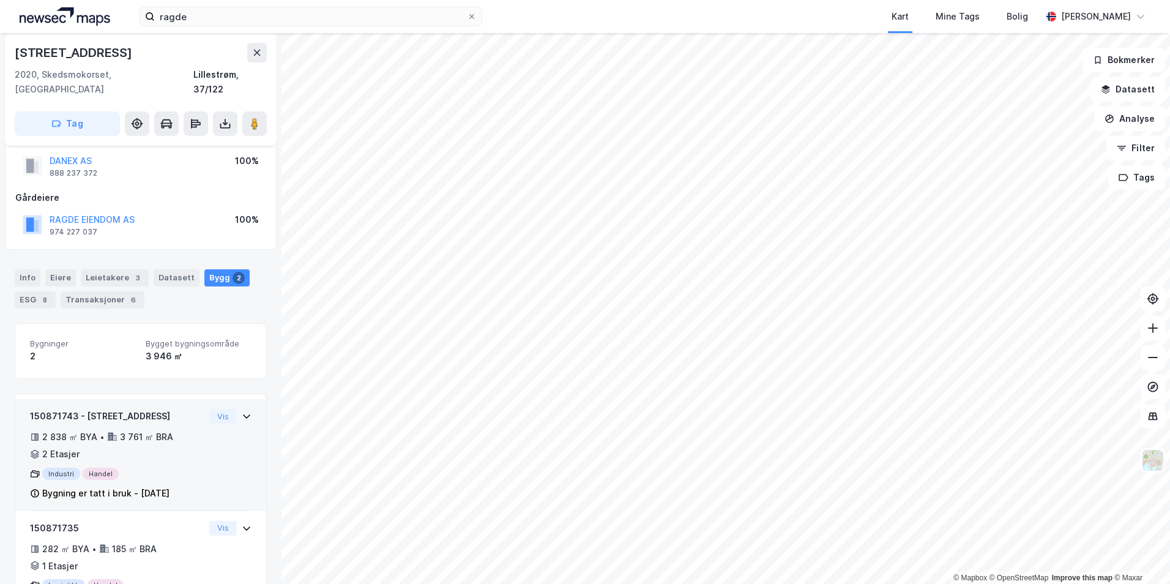
scroll to position [73, 0]
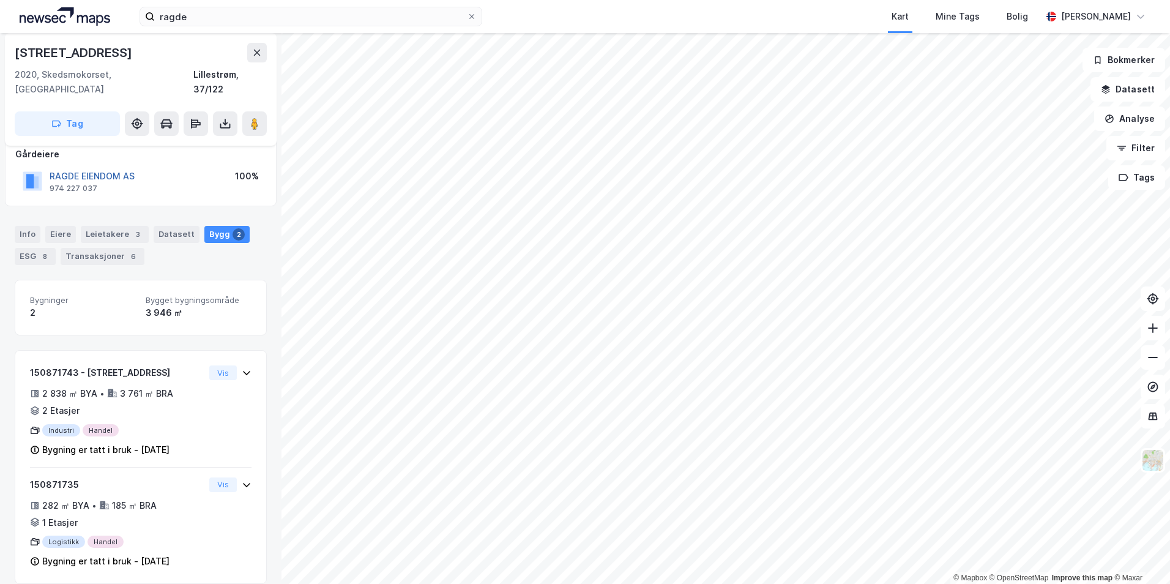
click at [0, 0] on button "RAGDE EIENDOM AS" at bounding box center [0, 0] width 0 height 0
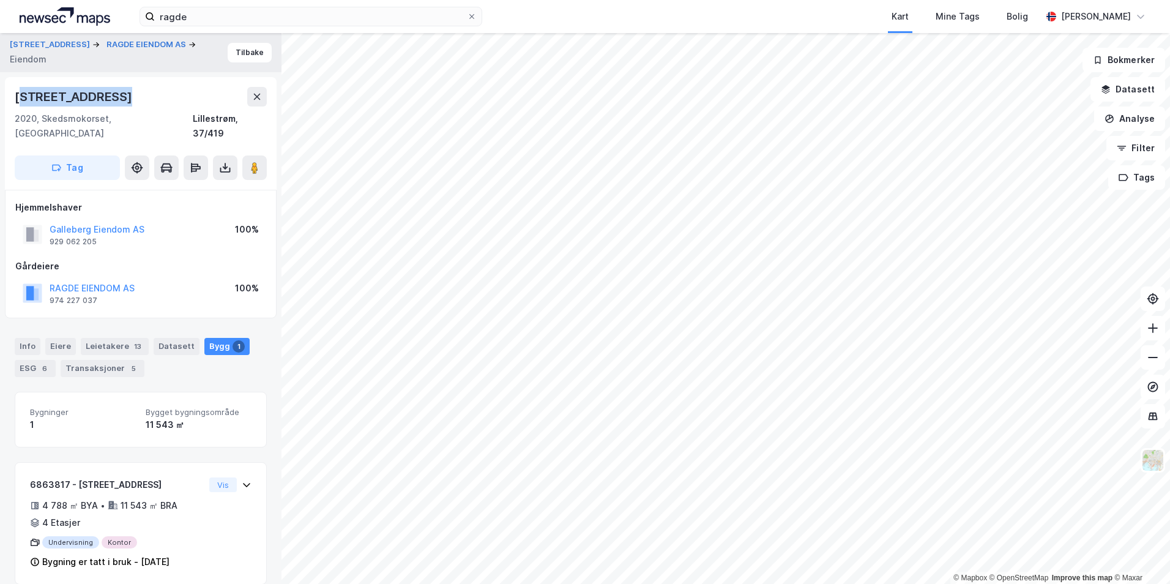
drag, startPoint x: 54, startPoint y: 99, endPoint x: 18, endPoint y: 97, distance: 36.1
click at [18, 97] on div "Industriveien 25" at bounding box center [141, 97] width 252 height 20
drag, startPoint x: 18, startPoint y: 97, endPoint x: 101, endPoint y: 94, distance: 83.3
click at [101, 94] on div "Industriveien 25" at bounding box center [75, 97] width 120 height 20
drag, startPoint x: 109, startPoint y: 93, endPoint x: 14, endPoint y: 100, distance: 95.2
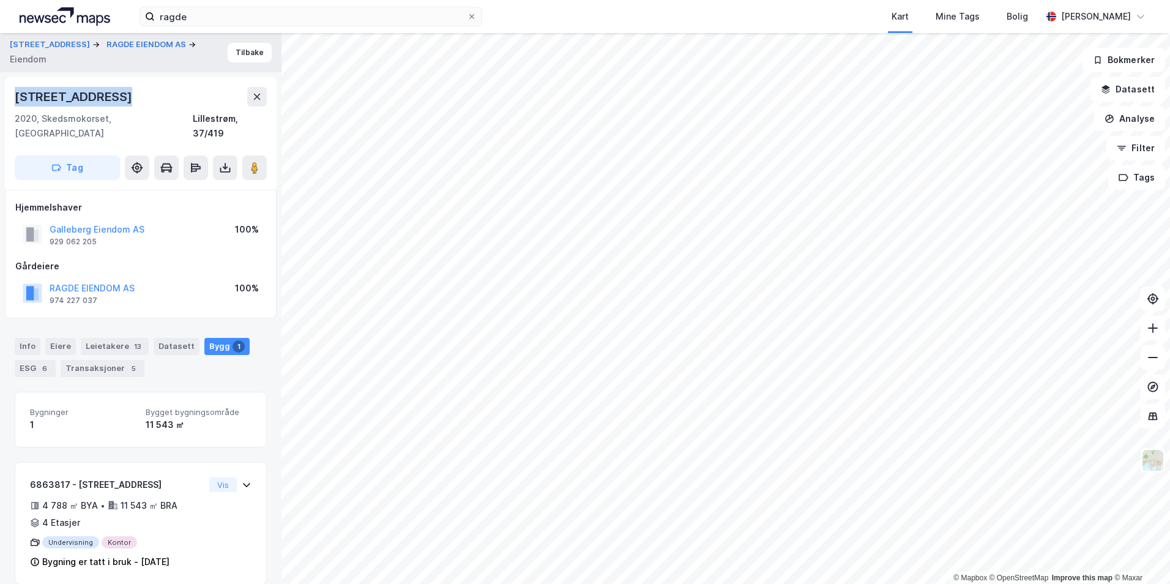
click at [14, 100] on div "Industriveien 25 2020, Skedsmokorset, Akershus Lillestrøm, 37/419 Tag" at bounding box center [141, 133] width 272 height 113
drag, startPoint x: 14, startPoint y: 100, endPoint x: 24, endPoint y: 96, distance: 10.7
copy div "Industriveien 25"
click at [170, 98] on div "Industriveien 25" at bounding box center [141, 97] width 252 height 20
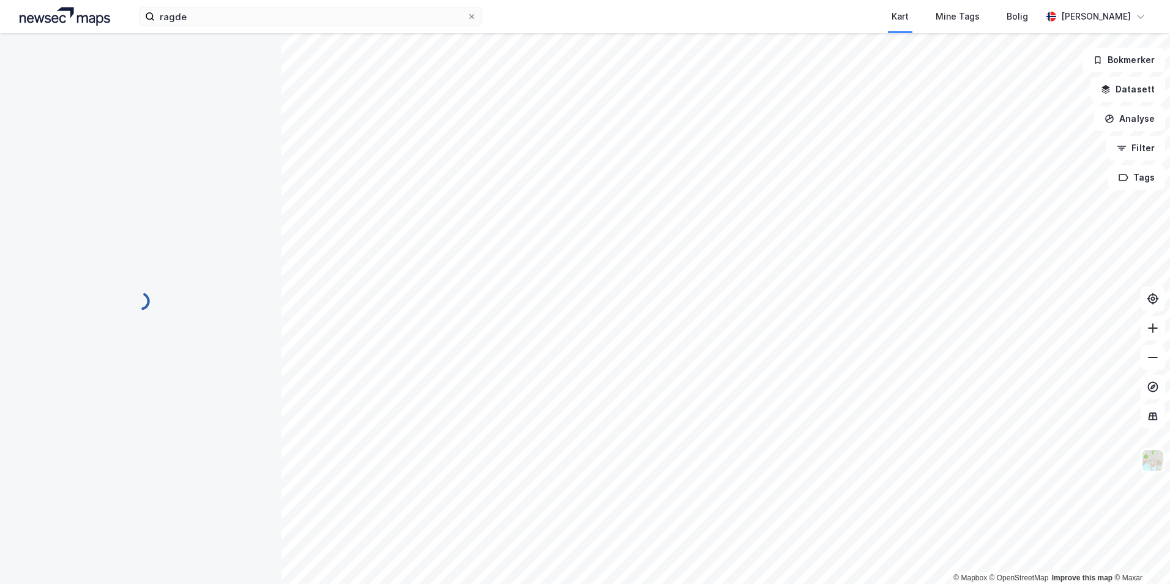
scroll to position [2, 0]
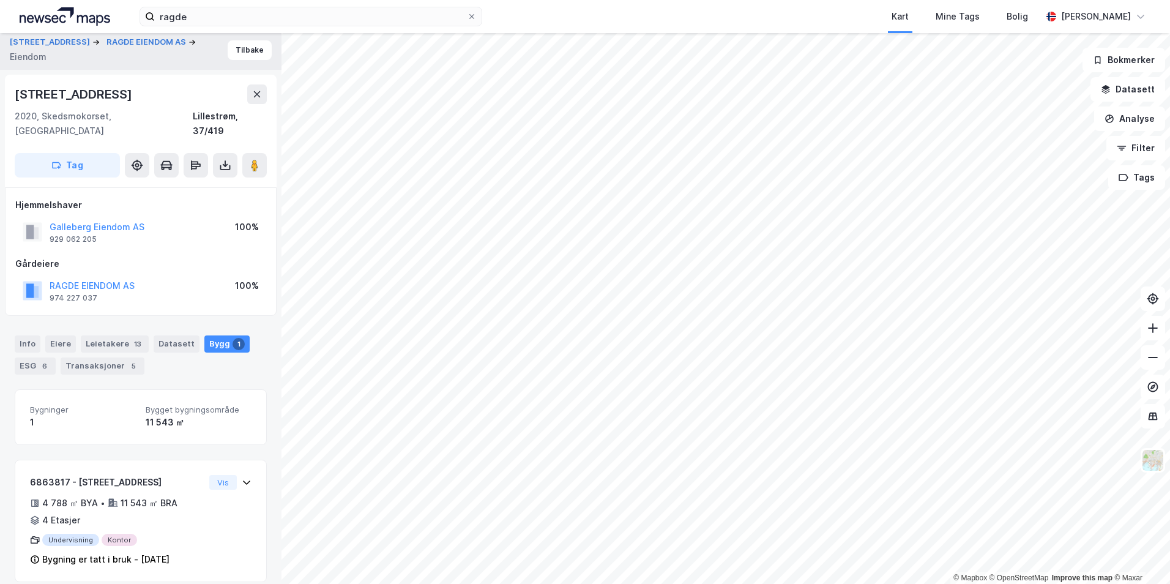
scroll to position [1, 0]
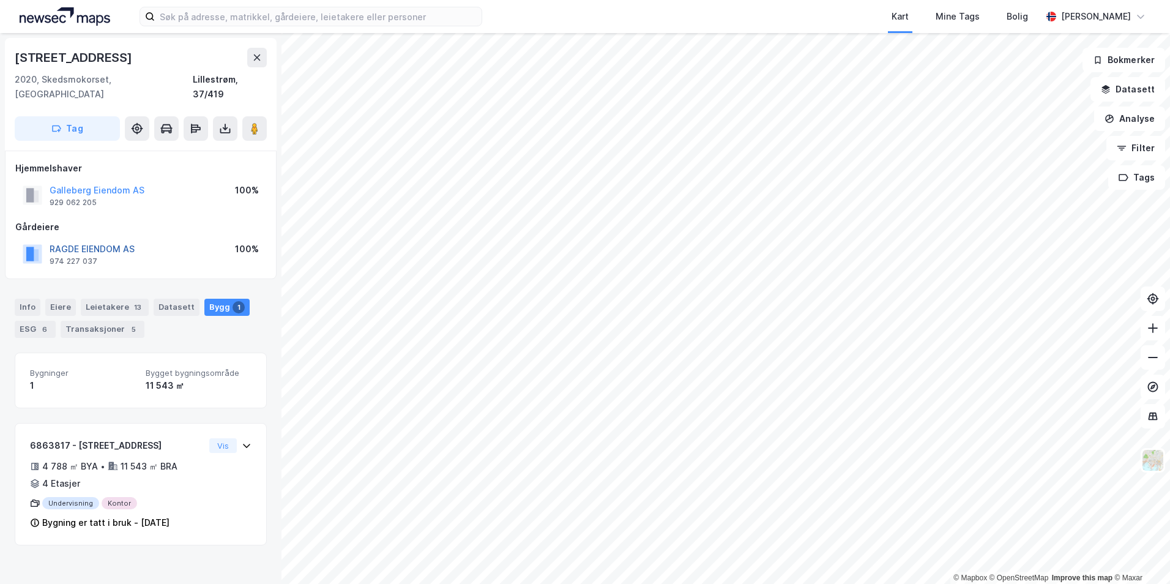
click at [0, 0] on button "RAGDE EIENDOM AS" at bounding box center [0, 0] width 0 height 0
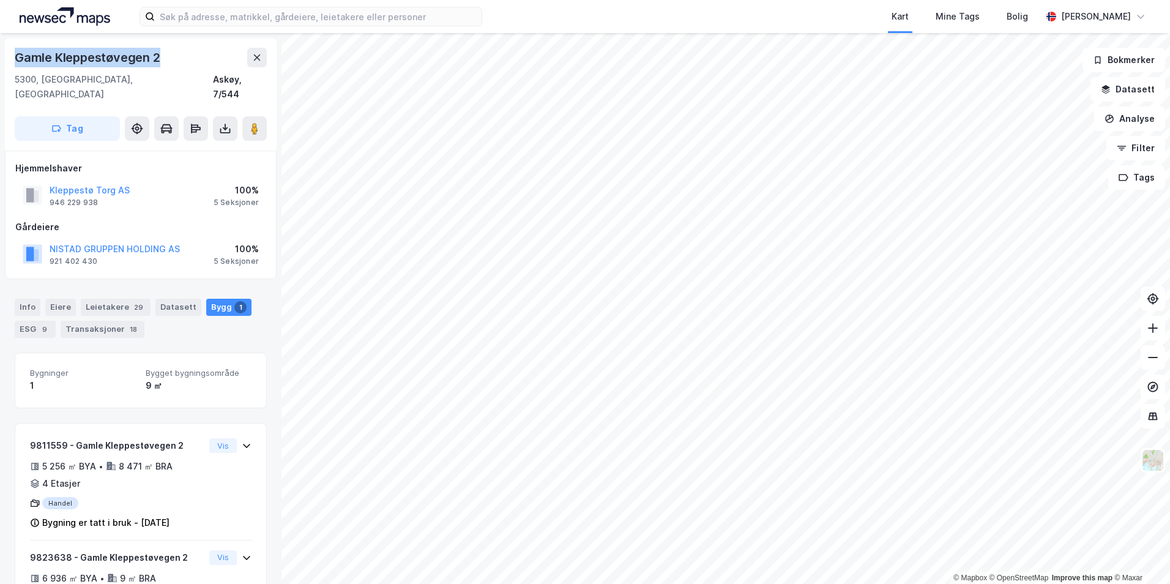
drag, startPoint x: 162, startPoint y: 58, endPoint x: 18, endPoint y: 48, distance: 144.2
click at [18, 48] on div "Gamle Kleppestøvegen 2" at bounding box center [89, 58] width 148 height 20
copy div "Gamle Kleppestøvegen 2"
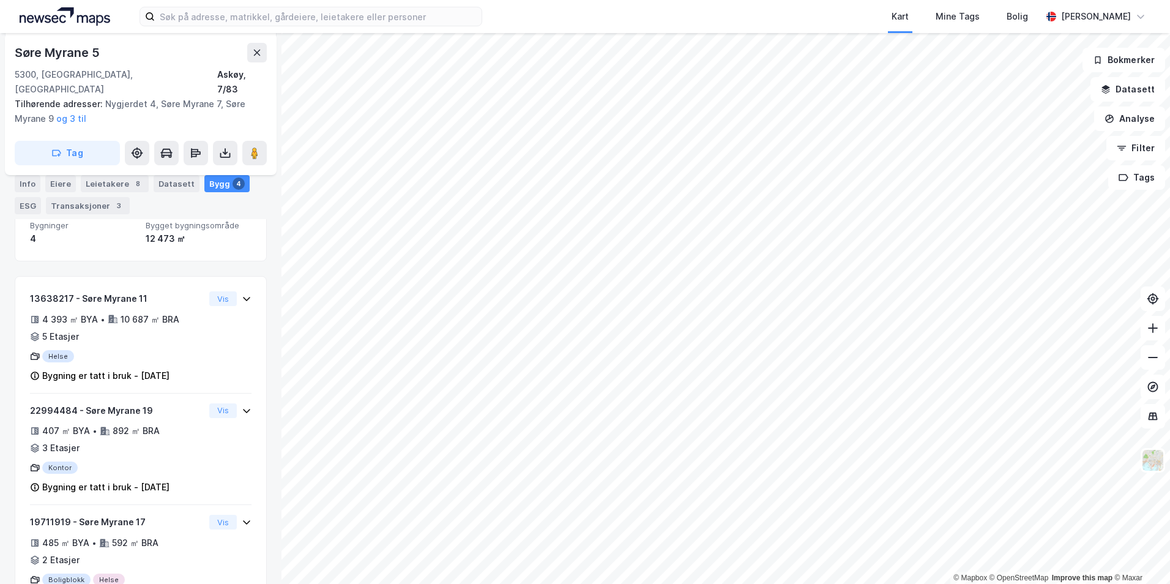
scroll to position [190, 0]
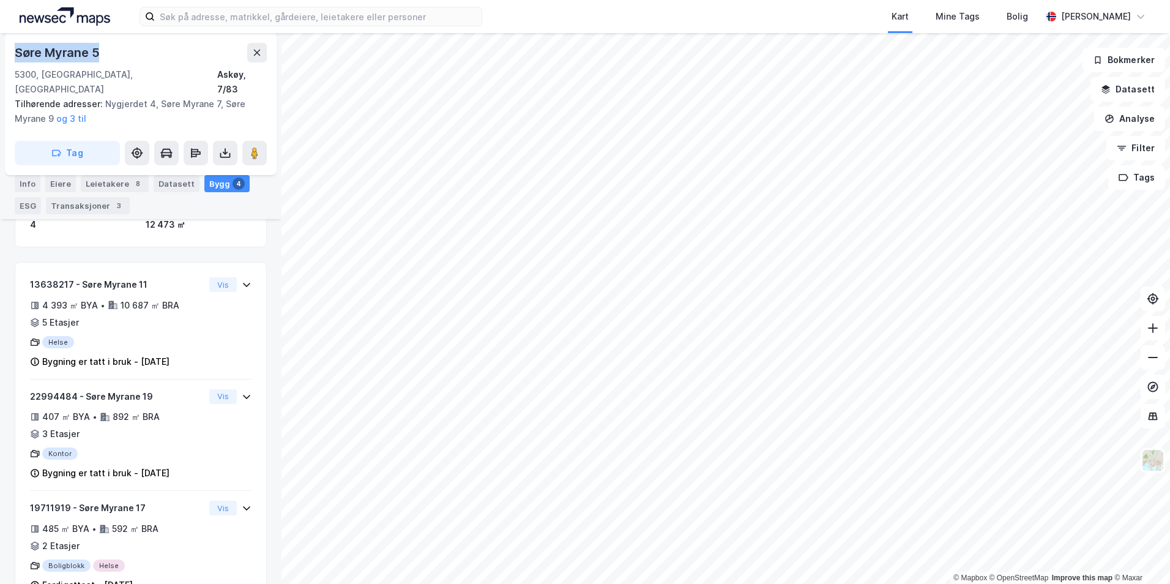
drag, startPoint x: 101, startPoint y: 52, endPoint x: 16, endPoint y: 51, distance: 85.1
click at [16, 51] on div "Søre Myrane 5" at bounding box center [58, 53] width 87 height 20
copy div "Søre Myrane 5"
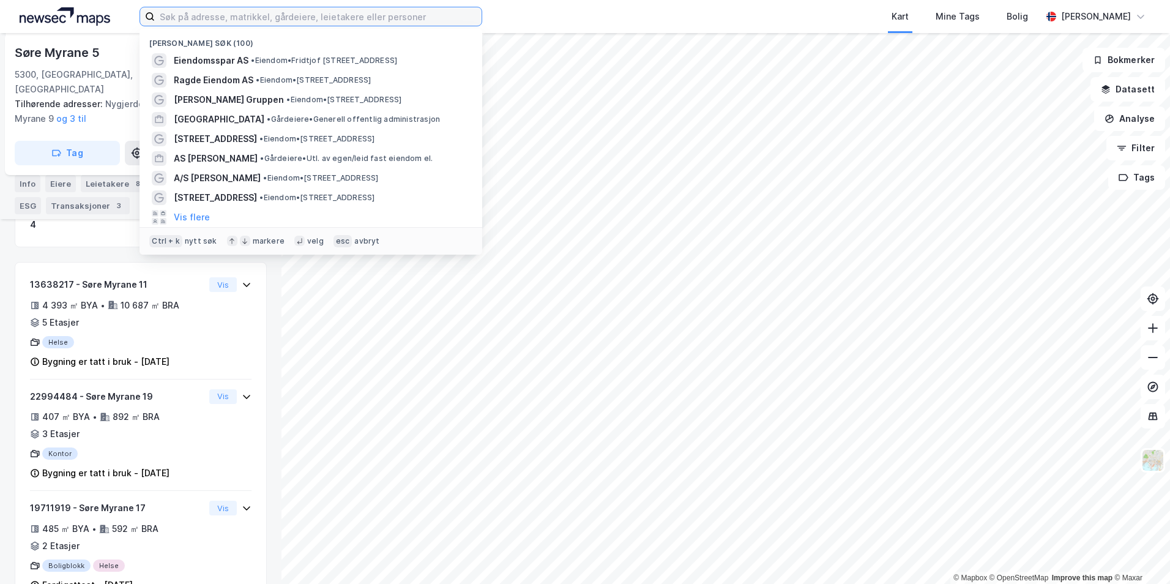
paste input "Fløyfjellet 2"
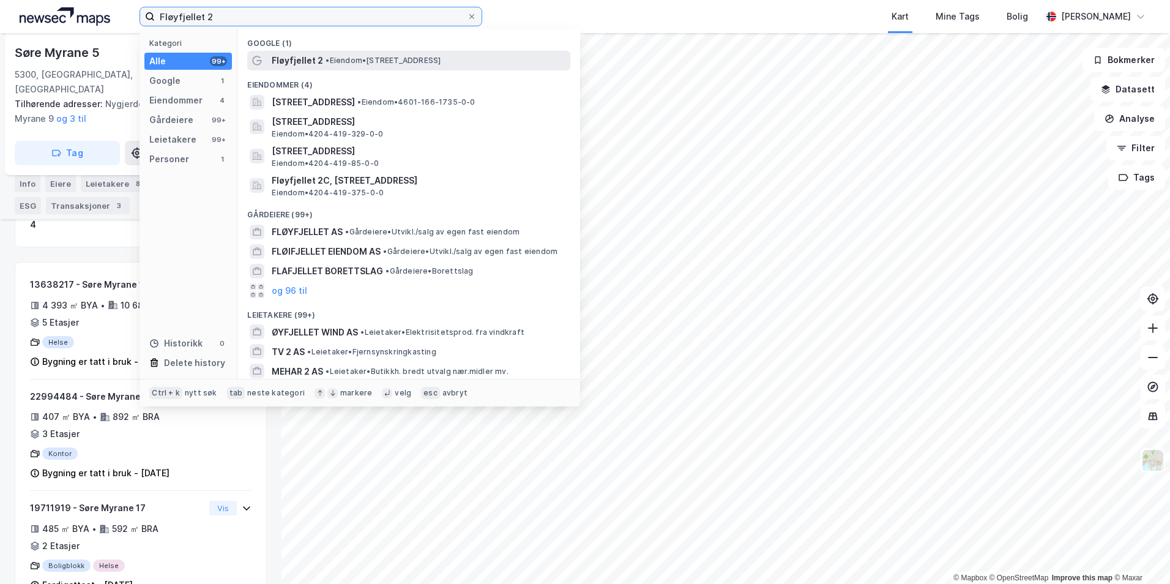
type input "Fløyfjellet 2"
click at [357, 65] on div "Fløyfjellet 2 • Eiendom • Fløyfjellet 2, 5014 Bergen" at bounding box center [420, 60] width 296 height 15
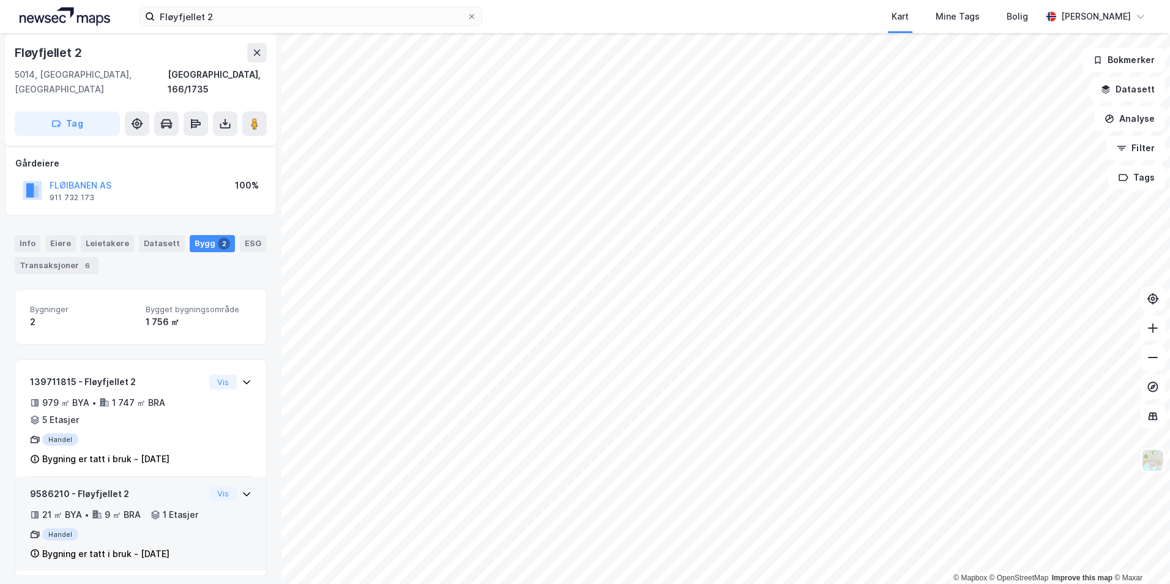
scroll to position [73, 0]
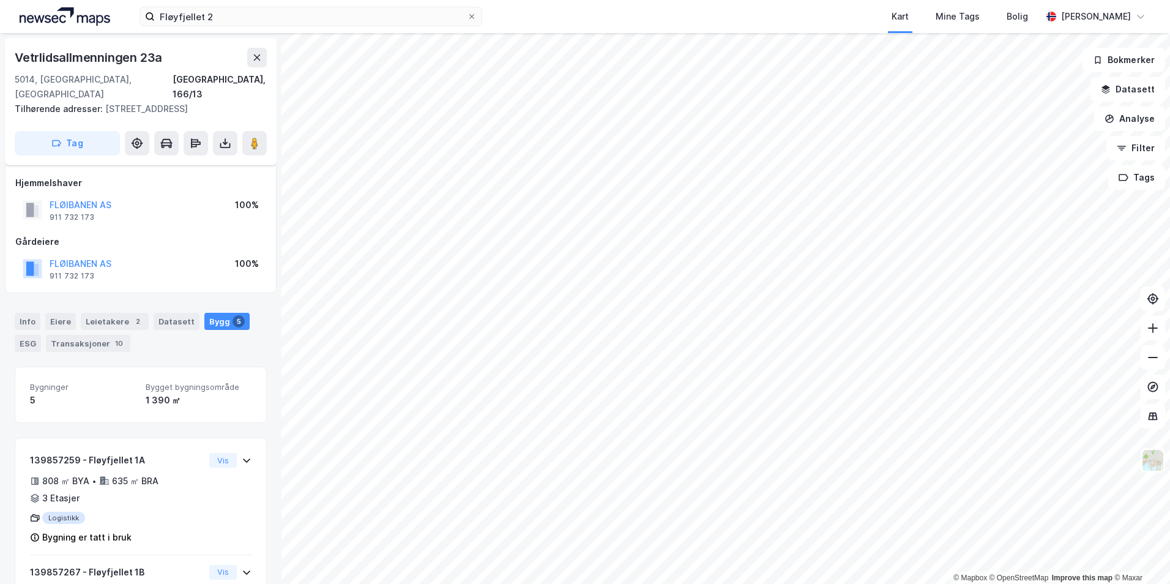
scroll to position [73, 0]
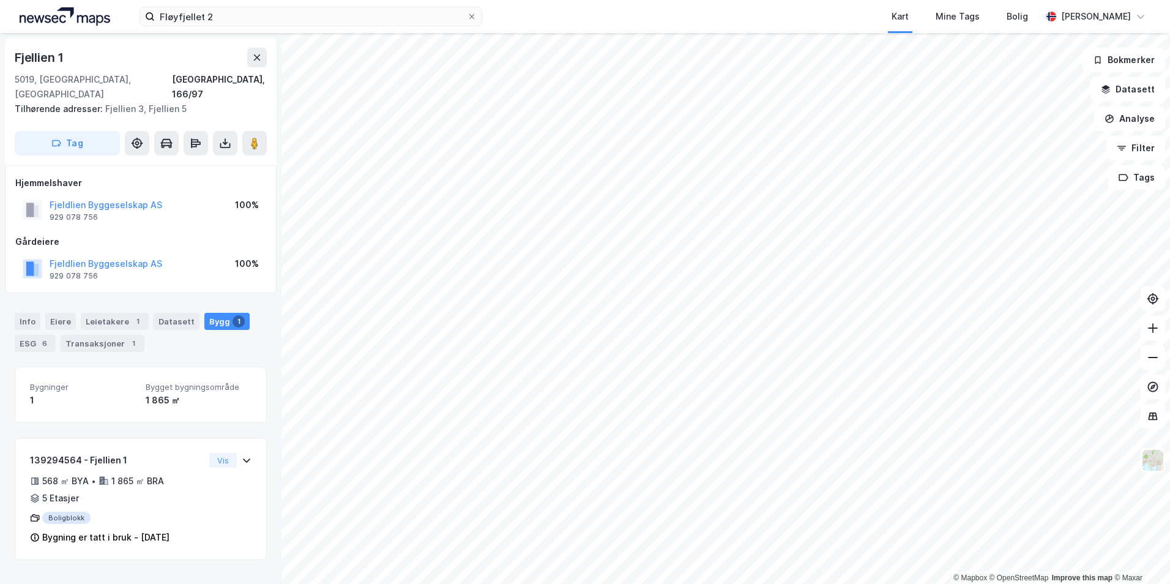
click at [260, 198] on div "© Mapbox © OpenStreetMap Improve this map © Maxar Fjellien 1 5019, Bergen, Vest…" at bounding box center [585, 308] width 1170 height 551
click at [243, 208] on div "© Mapbox © OpenStreetMap Improve this map © Maxar Fjellien 1 5019, Bergen, Vest…" at bounding box center [585, 308] width 1170 height 551
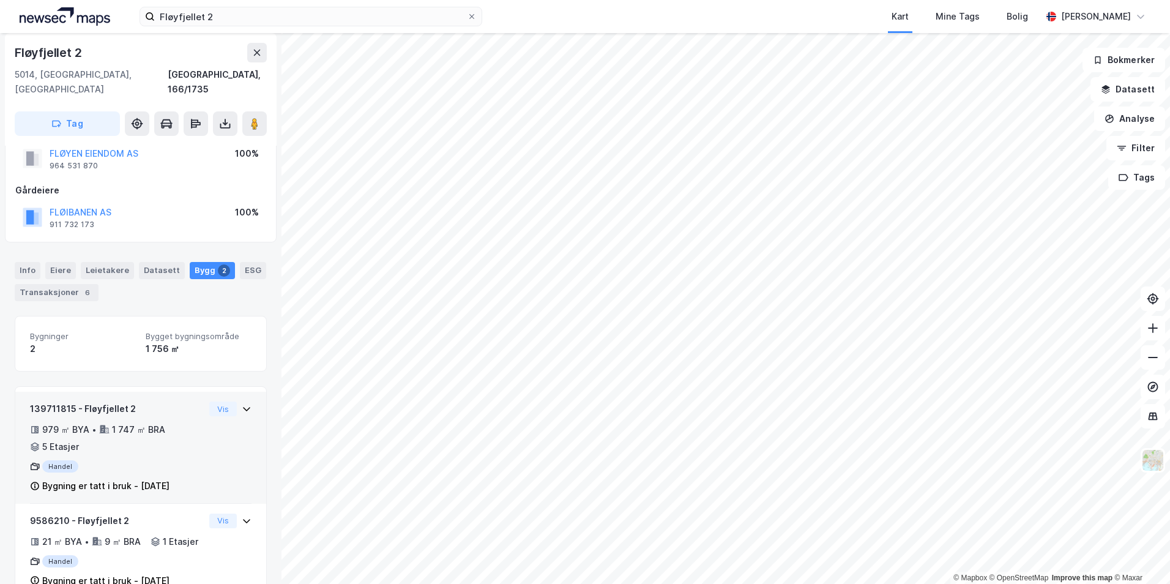
scroll to position [73, 0]
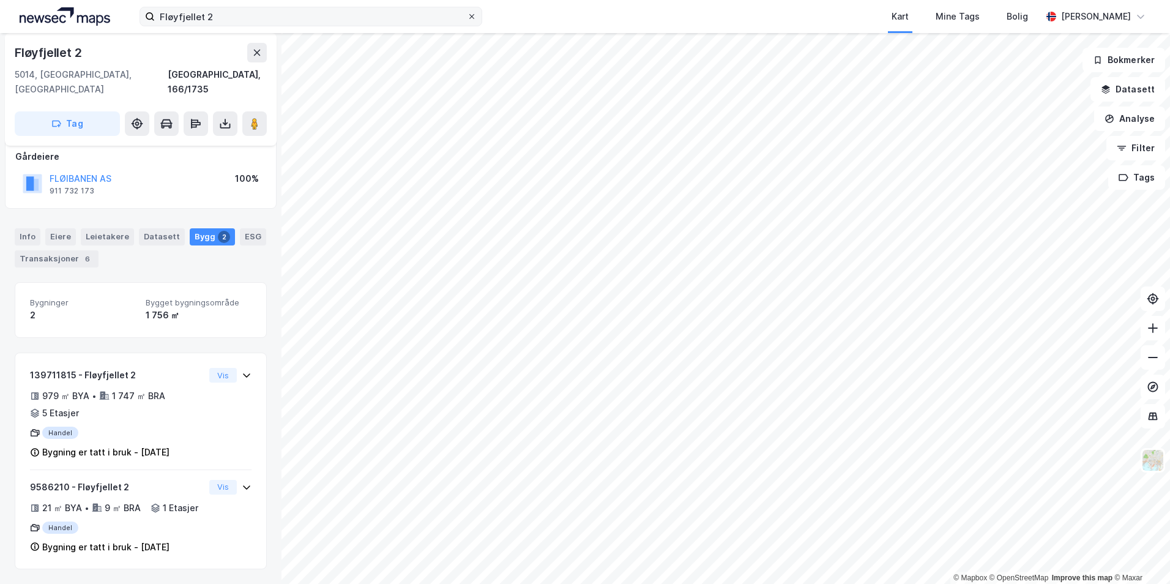
click at [472, 15] on icon at bounding box center [471, 16] width 7 height 7
click at [467, 15] on input "Fløyfjellet 2" at bounding box center [311, 16] width 312 height 18
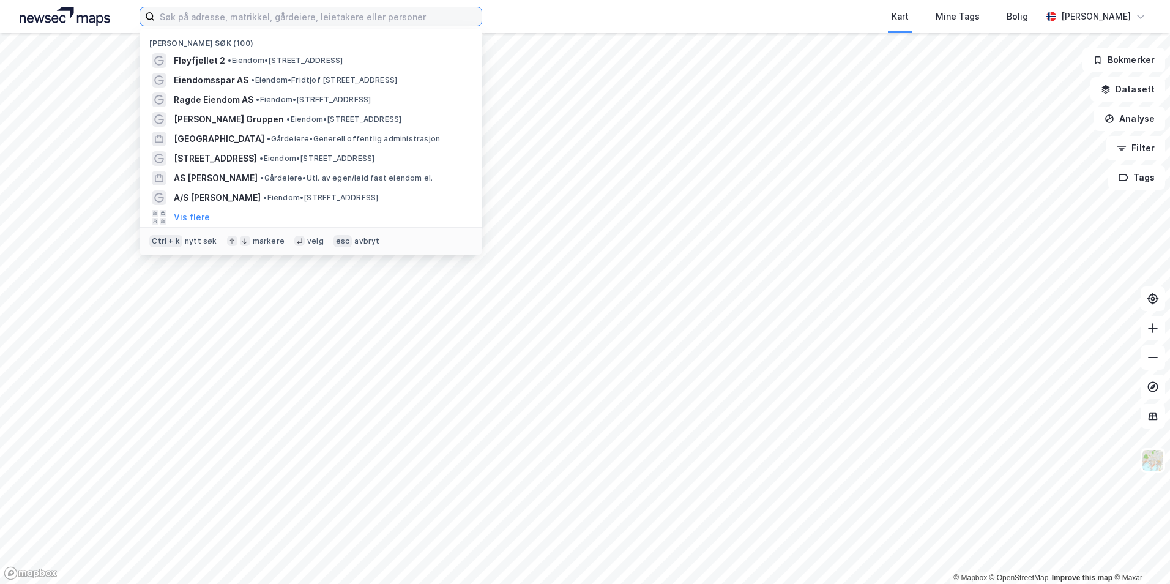
click at [251, 17] on input at bounding box center [318, 16] width 327 height 18
click at [247, 17] on input at bounding box center [318, 16] width 327 height 18
click at [566, 13] on div "Kart Mine Tags Bolig" at bounding box center [791, 16] width 501 height 33
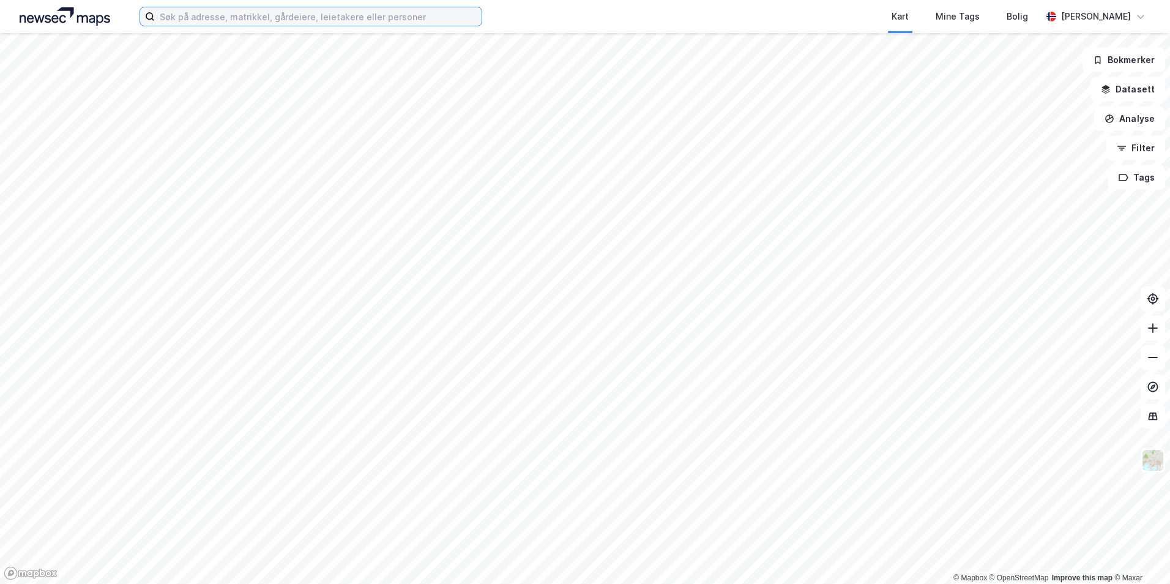
click at [443, 10] on input at bounding box center [318, 16] width 327 height 18
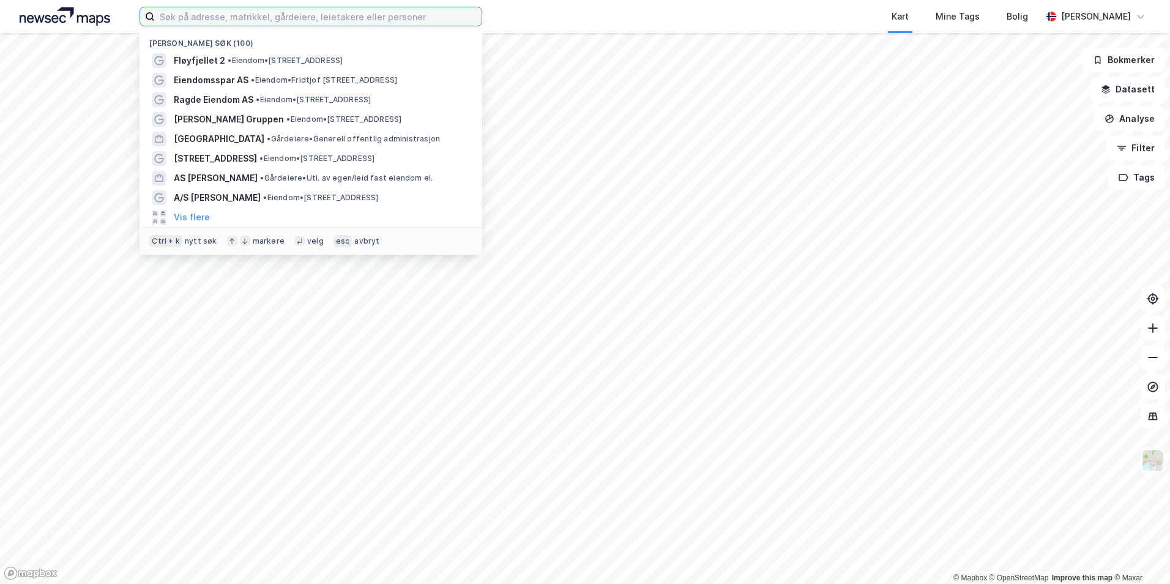
click at [250, 17] on input at bounding box center [318, 16] width 327 height 18
click at [449, 14] on input at bounding box center [318, 16] width 327 height 18
click at [445, 17] on input at bounding box center [318, 16] width 327 height 18
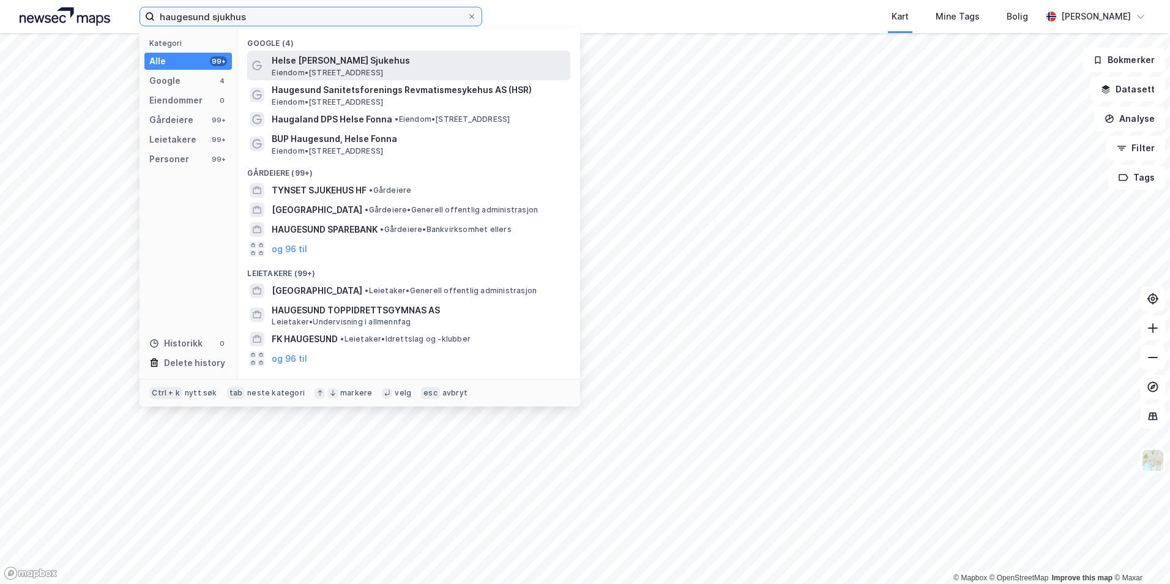
type input "haugesund sjukhus"
click at [444, 63] on span "Helse Fonna - Haugesund Sjukehus" at bounding box center [419, 60] width 294 height 15
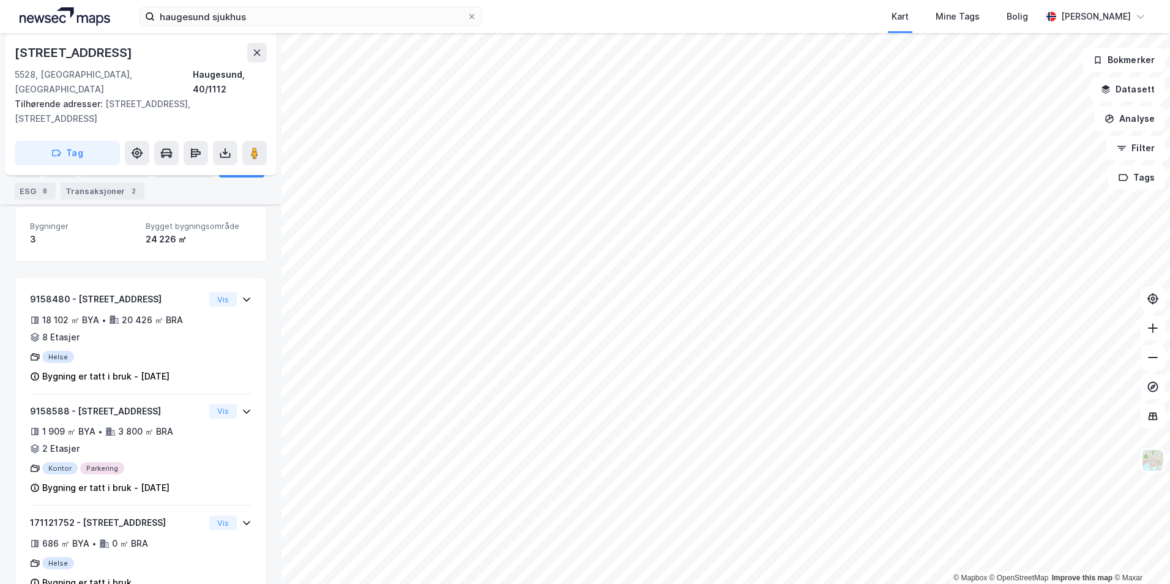
scroll to position [182, 0]
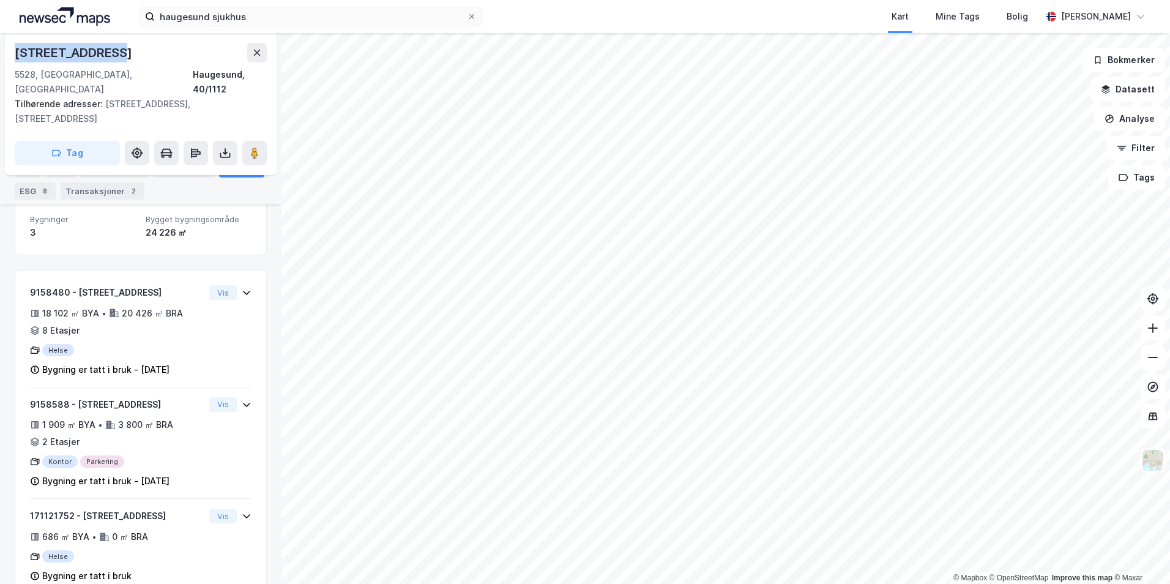
drag, startPoint x: 120, startPoint y: 55, endPoint x: 12, endPoint y: 54, distance: 107.7
click at [12, 54] on div "Karmsundgata 120 5528, Haugesund, Rogaland Haugesund, 40/1112 Tilhørende adress…" at bounding box center [141, 104] width 272 height 142
drag, startPoint x: 12, startPoint y: 54, endPoint x: 107, endPoint y: 54, distance: 94.9
click at [100, 55] on div "Karmsundgata 120" at bounding box center [75, 53] width 120 height 20
drag, startPoint x: 124, startPoint y: 53, endPoint x: 16, endPoint y: 53, distance: 108.3
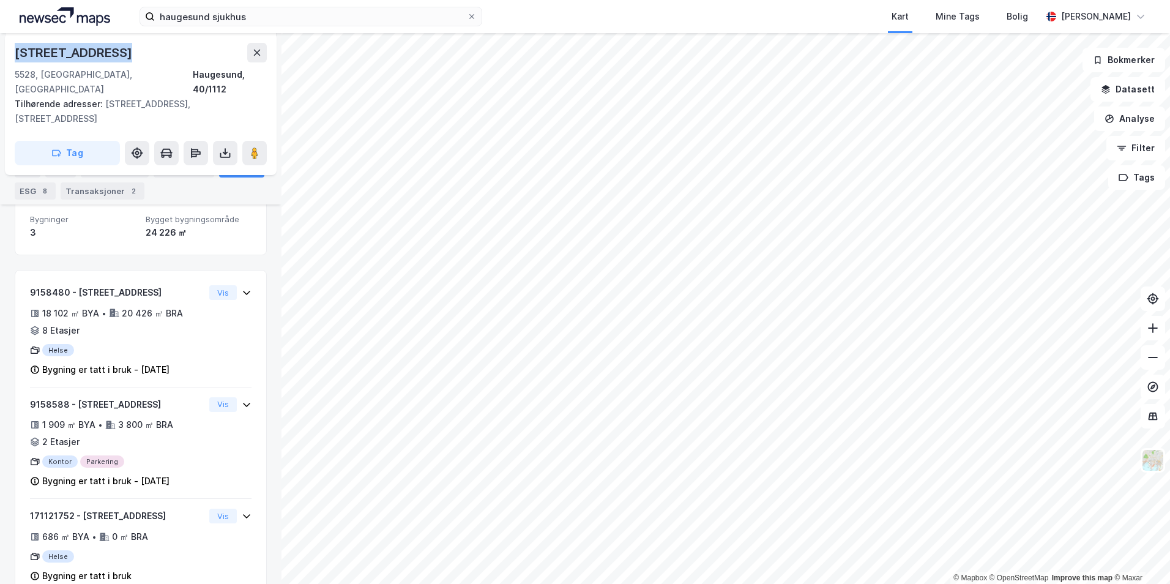
click at [16, 53] on div "Karmsundgata 120" at bounding box center [75, 53] width 120 height 20
copy div "Karmsundgata 120"
click at [157, 47] on div "Karmsundgata 120" at bounding box center [141, 53] width 252 height 20
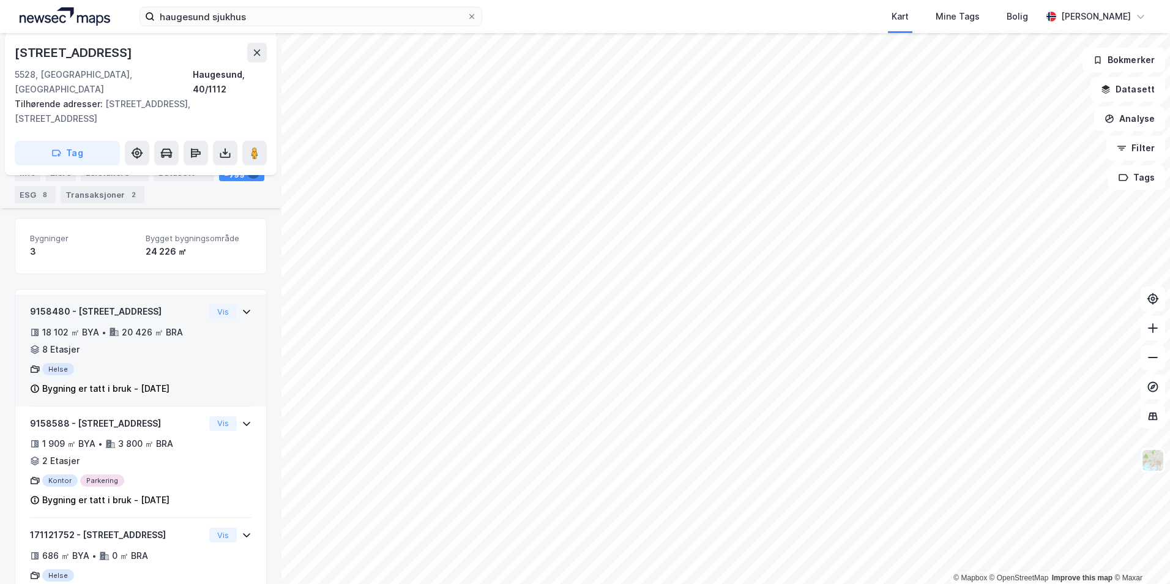
scroll to position [176, 0]
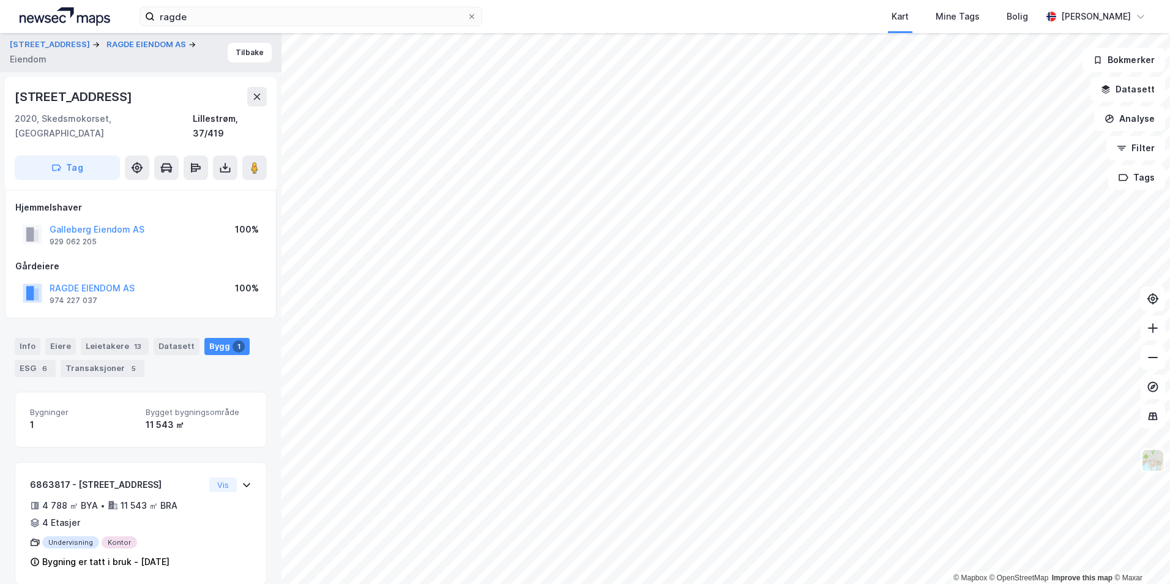
scroll to position [1, 0]
click at [0, 0] on button "RAGDE EIENDOM AS" at bounding box center [0, 0] width 0 height 0
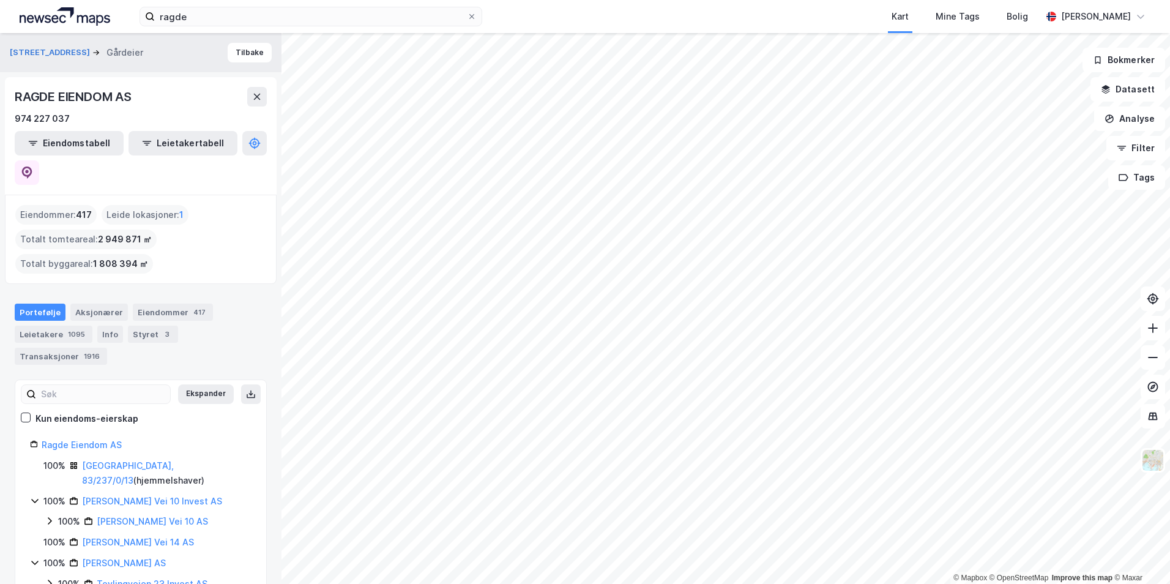
click at [791, 9] on div "ragde Kart Mine Tags Bolig [PERSON_NAME] © Mapbox © OpenStreetMap Improve this …" at bounding box center [585, 292] width 1170 height 584
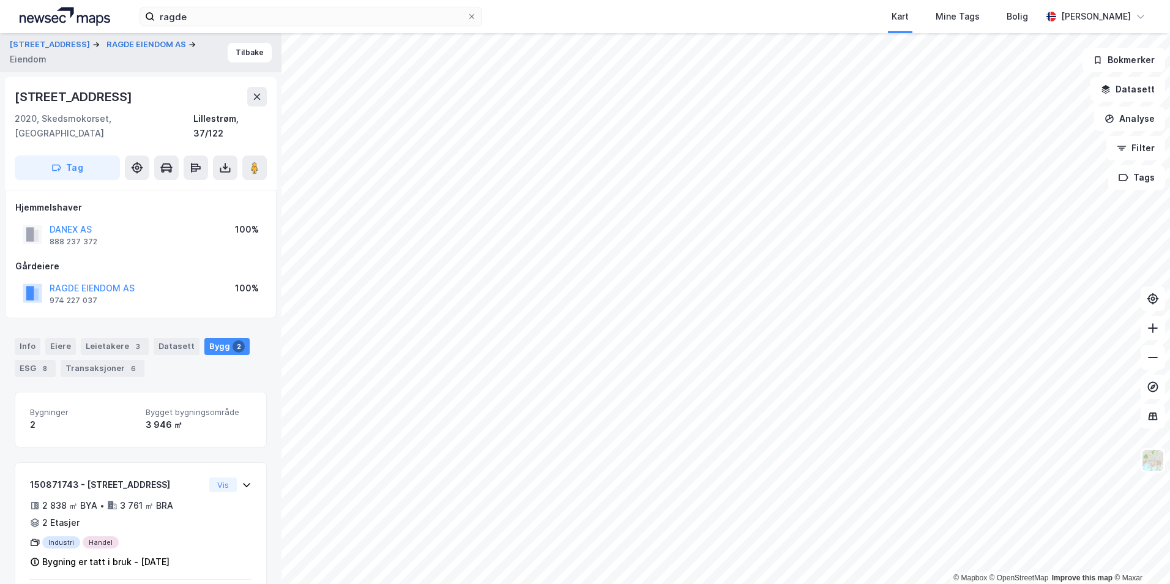
drag, startPoint x: 119, startPoint y: 100, endPoint x: 15, endPoint y: 100, distance: 104.1
click at [15, 100] on div "[STREET_ADDRESS]" at bounding box center [141, 97] width 252 height 20
copy div "[STREET_ADDRESS]"
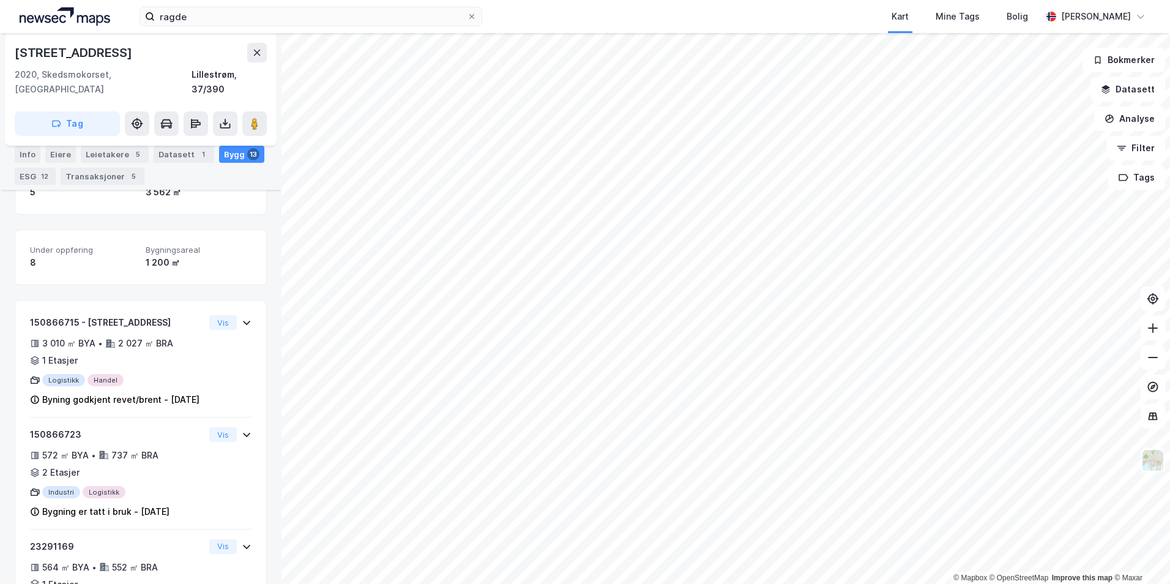
scroll to position [269, 0]
